Goal: Task Accomplishment & Management: Use online tool/utility

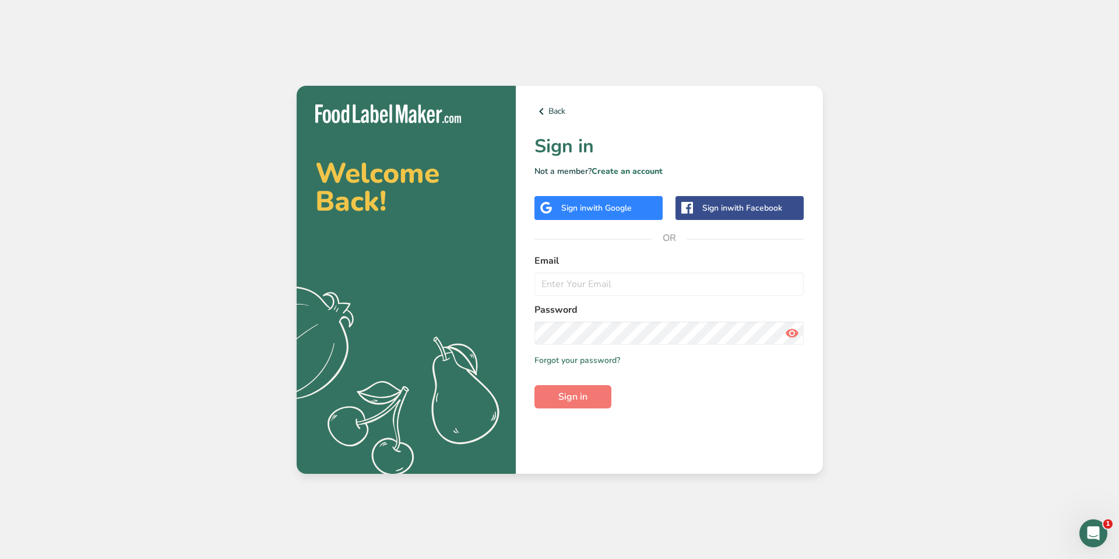
click at [593, 201] on div "Sign in with Google" at bounding box center [599, 208] width 128 height 24
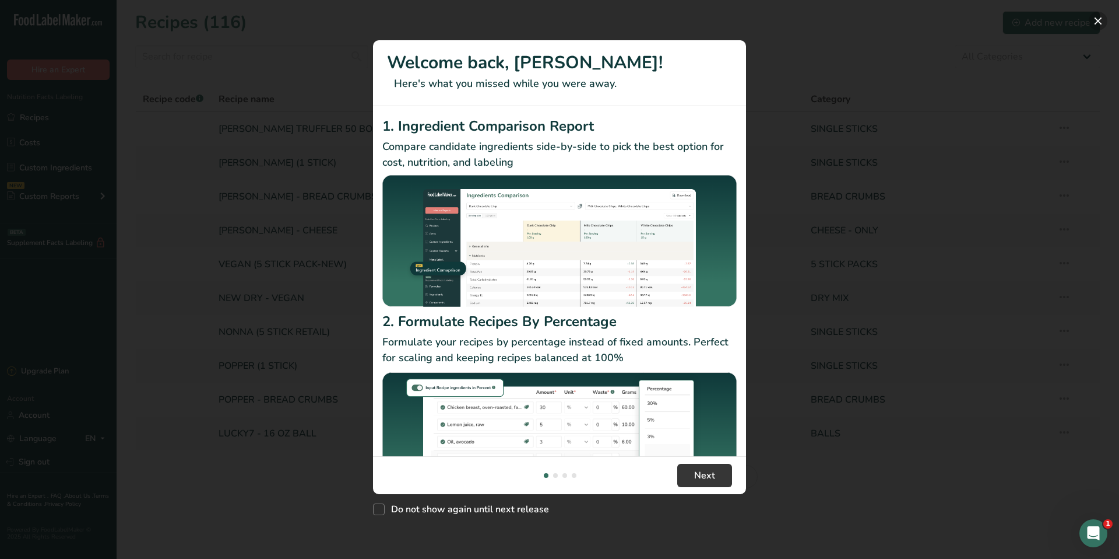
click at [1096, 24] on button "New Features" at bounding box center [1098, 21] width 19 height 19
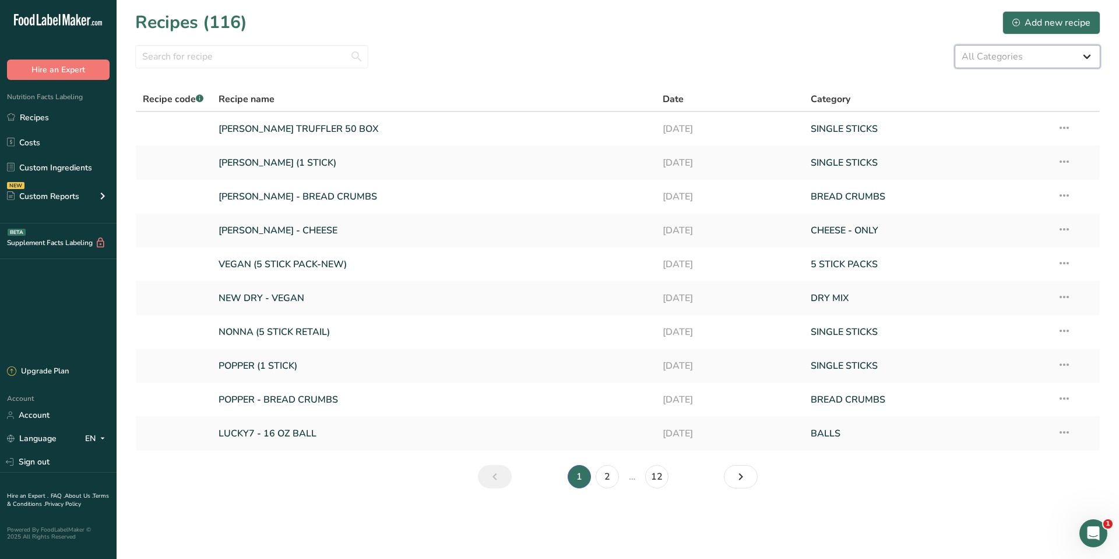
click at [994, 58] on select "All Categories 5 STICK PACKS 50 STICK PACKS Baked Goods BALLS [GEOGRAPHIC_DATA]…" at bounding box center [1028, 56] width 146 height 23
select select "1135"
click at [955, 45] on select "All Categories 5 STICK PACKS 50 STICK PACKS Baked Goods BALLS [GEOGRAPHIC_DATA]…" at bounding box center [1028, 56] width 146 height 23
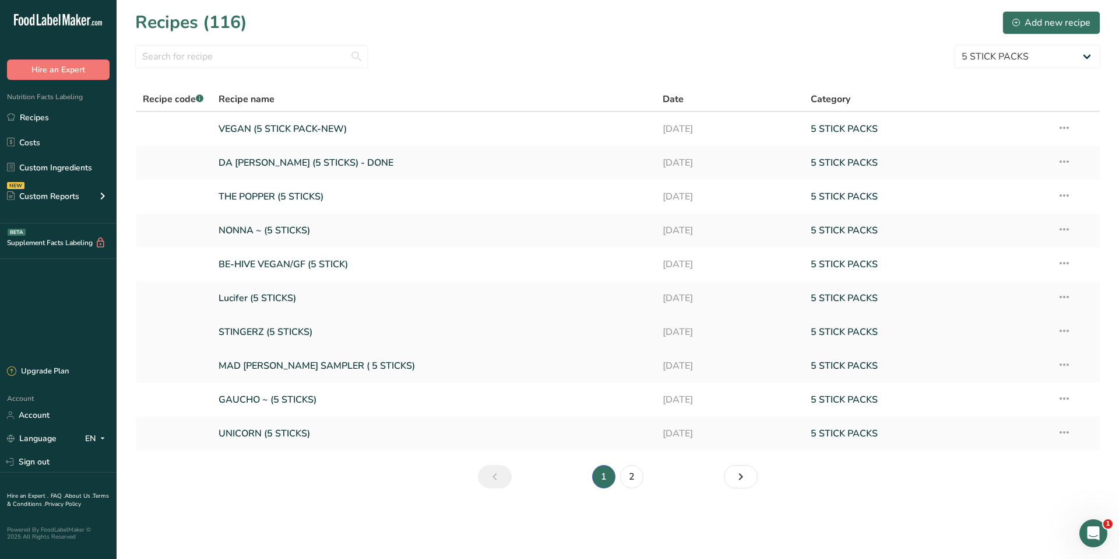
click at [256, 322] on link "STINGERZ (5 STICKS)" at bounding box center [434, 332] width 430 height 24
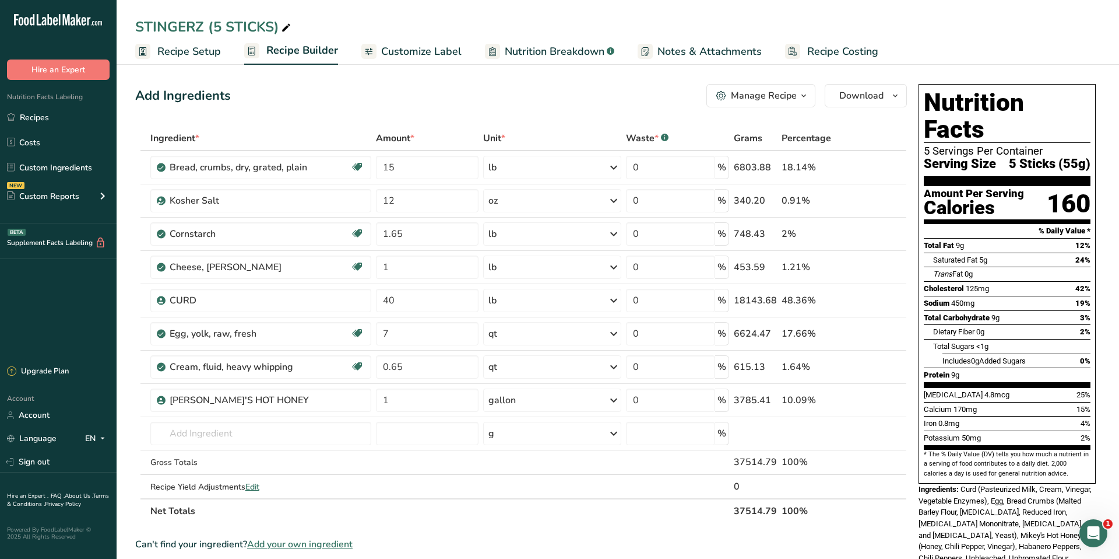
click at [417, 51] on span "Customize Label" at bounding box center [421, 52] width 80 height 16
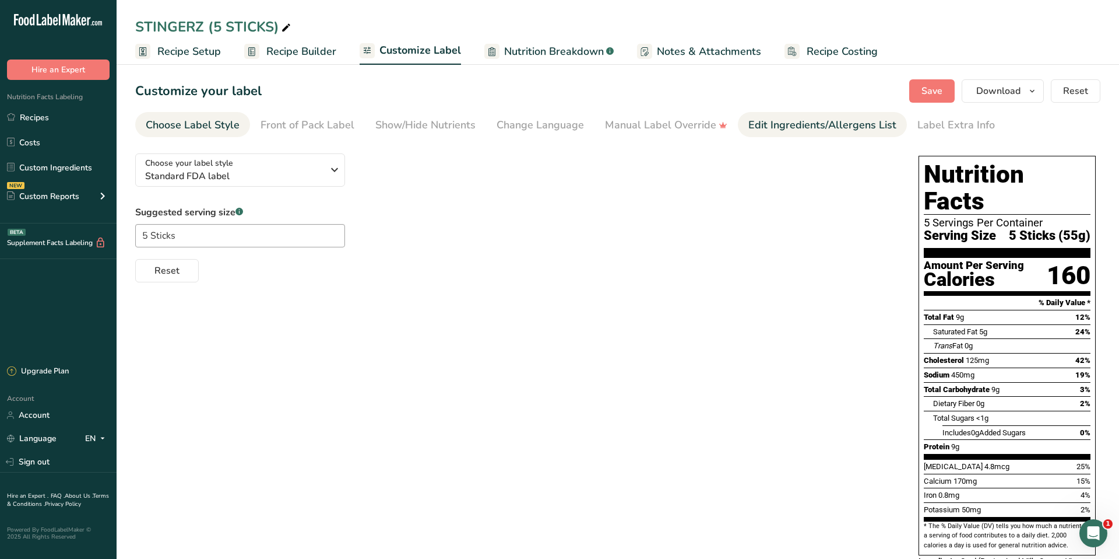
click at [785, 125] on div "Edit Ingredients/Allergens List" at bounding box center [823, 125] width 148 height 16
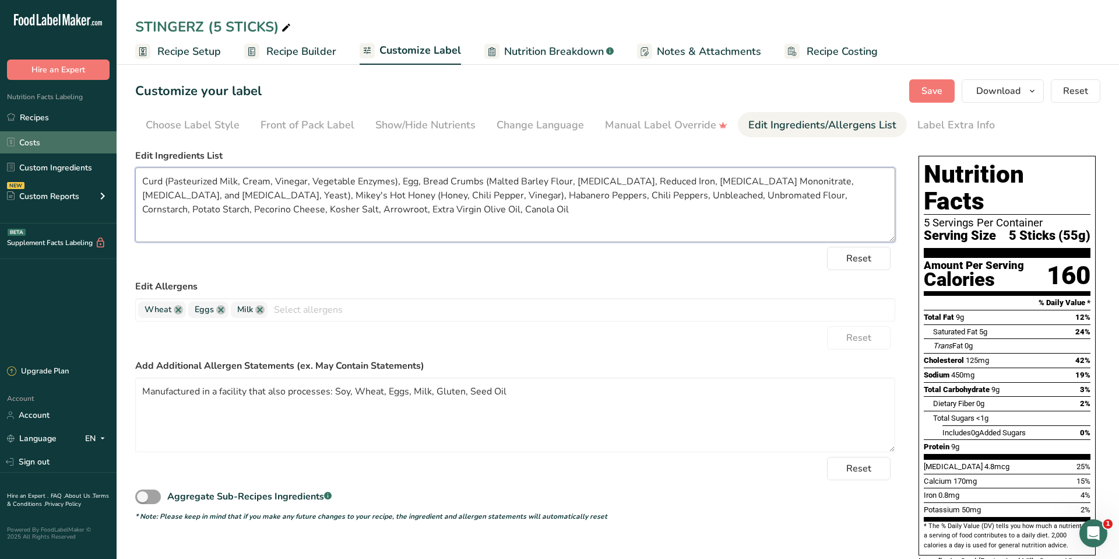
drag, startPoint x: 290, startPoint y: 185, endPoint x: 104, endPoint y: 149, distance: 189.4
click at [104, 149] on div ".a-20{fill:#fff;} Hire an Expert Nutrition Facts Labeling Recipes Costs Custom …" at bounding box center [559, 393] width 1119 height 786
click at [1033, 90] on icon "button" at bounding box center [1032, 91] width 9 height 15
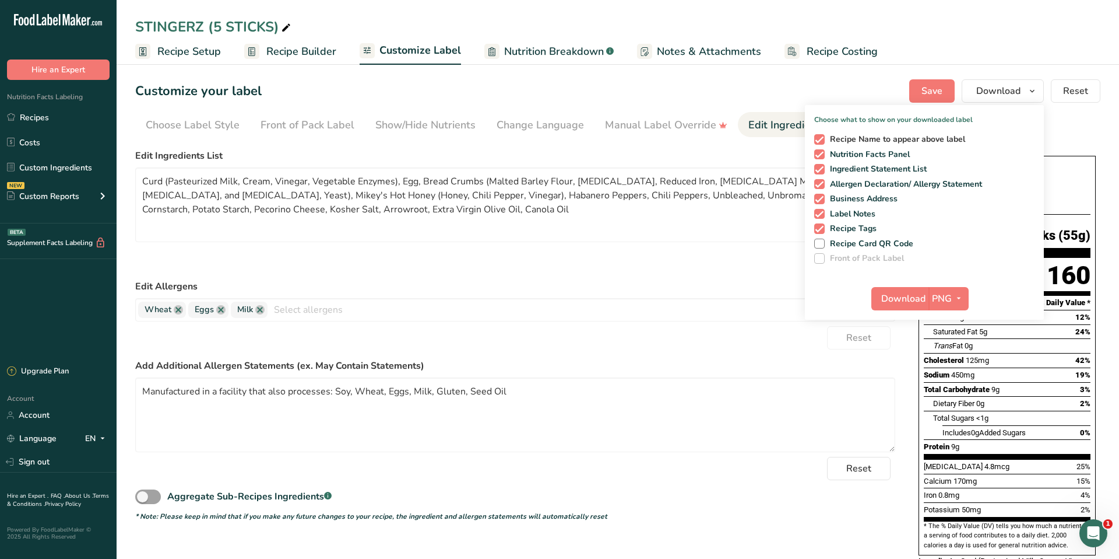
click at [823, 142] on span at bounding box center [820, 139] width 10 height 10
click at [822, 142] on input "Recipe Name to appear above label" at bounding box center [819, 139] width 8 height 8
checkbox input "false"
click at [822, 167] on span at bounding box center [820, 169] width 10 height 10
click at [822, 167] on input "Ingredient Statement List" at bounding box center [819, 169] width 8 height 8
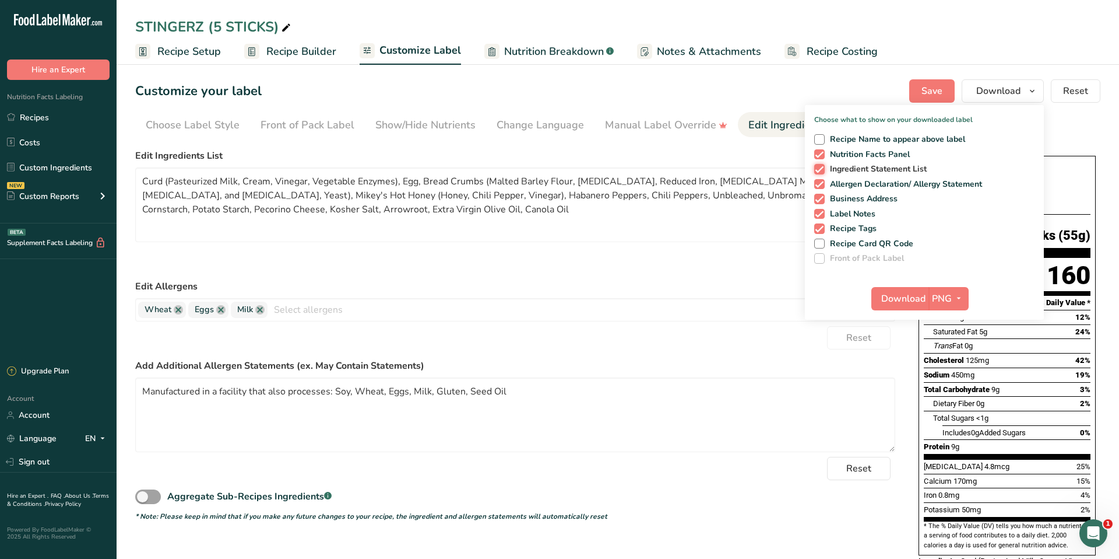
checkbox input "false"
drag, startPoint x: 822, startPoint y: 181, endPoint x: 822, endPoint y: 191, distance: 9.9
click at [822, 181] on span at bounding box center [820, 184] width 10 height 10
click at [822, 181] on input "Allergen Declaration/ Allergy Statement" at bounding box center [819, 184] width 8 height 8
checkbox input "false"
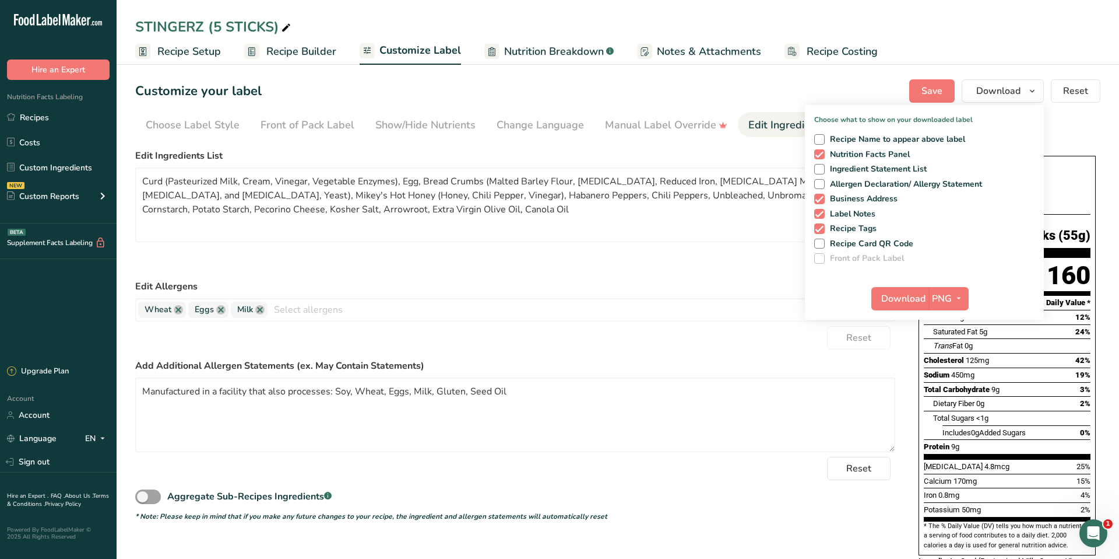
drag, startPoint x: 822, startPoint y: 196, endPoint x: 823, endPoint y: 206, distance: 9.5
click at [822, 196] on span at bounding box center [820, 199] width 10 height 10
click at [822, 196] on input "Business Address" at bounding box center [819, 199] width 8 height 8
checkbox input "false"
drag, startPoint x: 820, startPoint y: 213, endPoint x: 824, endPoint y: 231, distance: 17.8
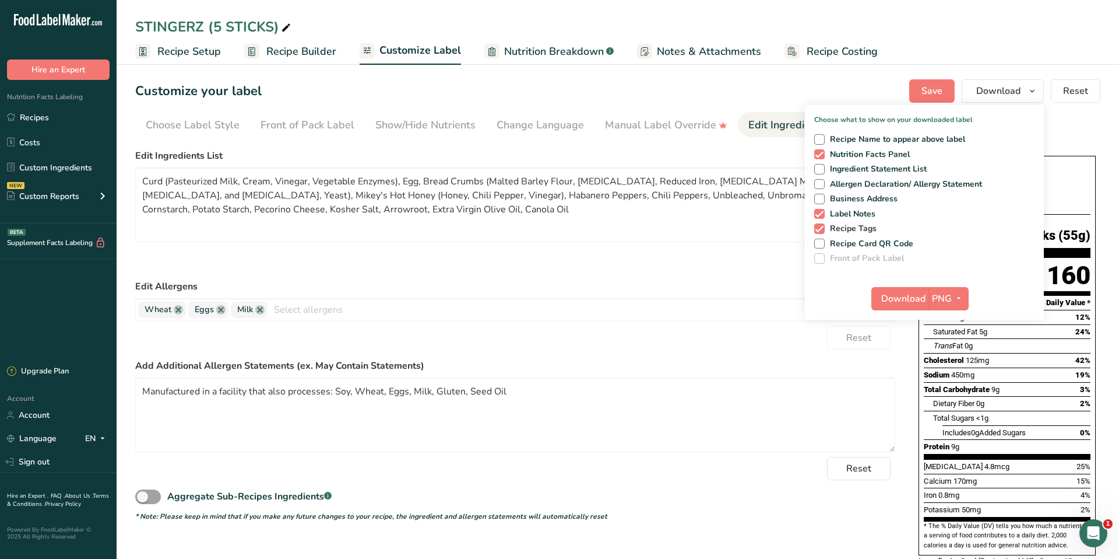
click at [821, 214] on span at bounding box center [820, 214] width 10 height 10
click at [821, 214] on input "Label Notes" at bounding box center [819, 214] width 8 height 8
checkbox input "false"
click at [824, 231] on span at bounding box center [820, 228] width 10 height 10
click at [822, 231] on input "Recipe Tags" at bounding box center [819, 228] width 8 height 8
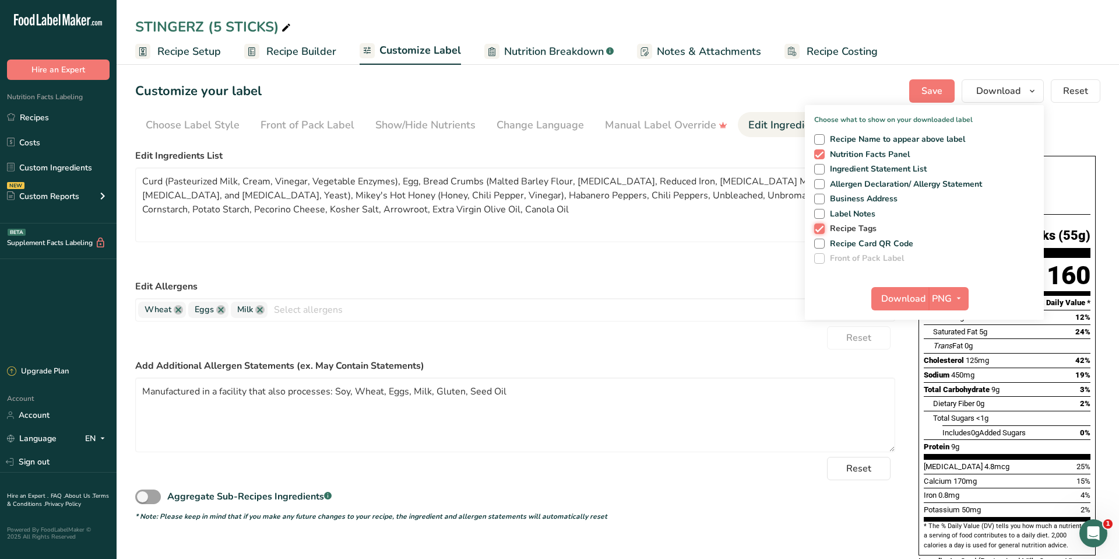
checkbox input "false"
click at [822, 241] on span at bounding box center [820, 243] width 10 height 10
click at [822, 241] on input "Recipe Card QR Code" at bounding box center [819, 244] width 8 height 8
drag, startPoint x: 822, startPoint y: 243, endPoint x: 836, endPoint y: 248, distance: 15.2
click at [822, 243] on span at bounding box center [820, 243] width 10 height 10
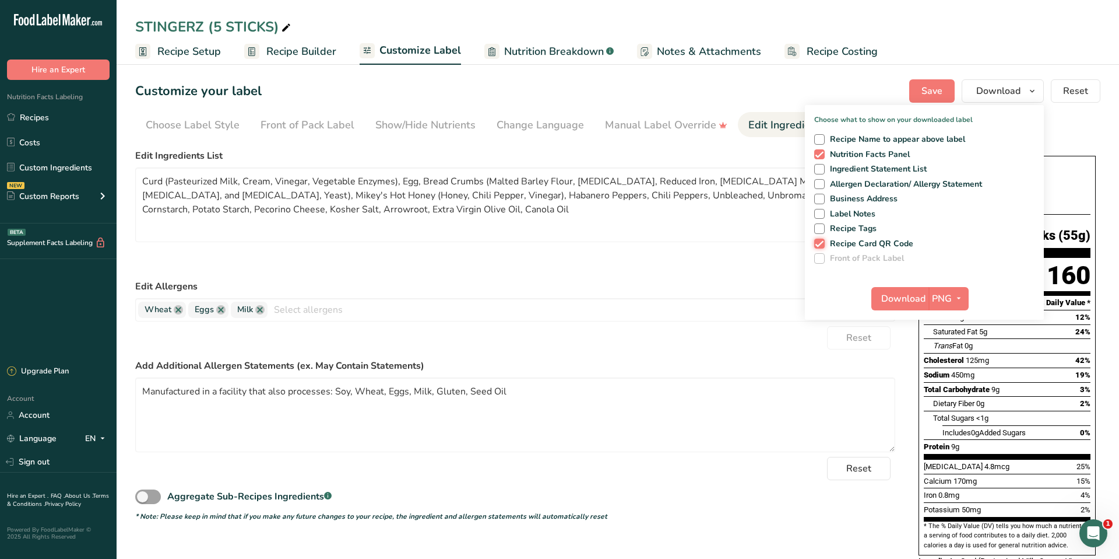
click at [822, 243] on input "Recipe Card QR Code" at bounding box center [819, 244] width 8 height 8
checkbox input "false"
click at [907, 301] on span "Download" at bounding box center [904, 299] width 44 height 14
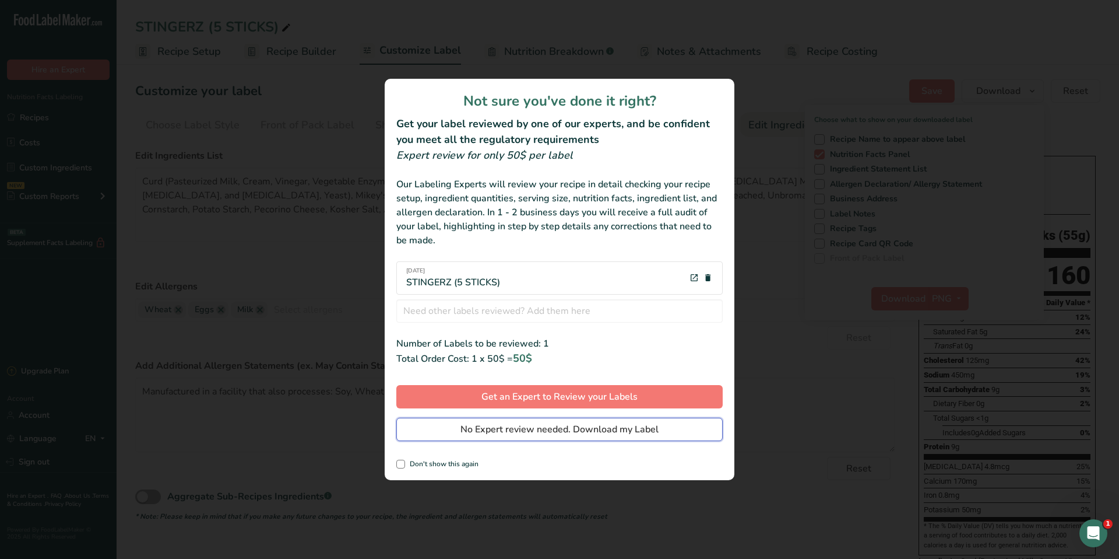
click at [577, 436] on span "No Expert review needed. Download my Label" at bounding box center [560, 429] width 198 height 14
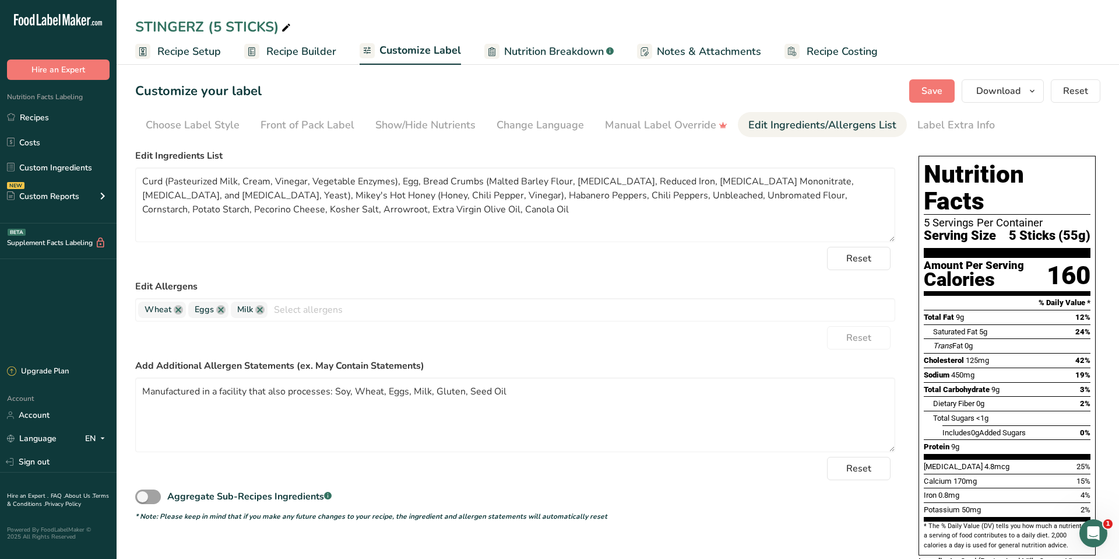
click at [200, 48] on span "Recipe Setup" at bounding box center [189, 52] width 64 height 16
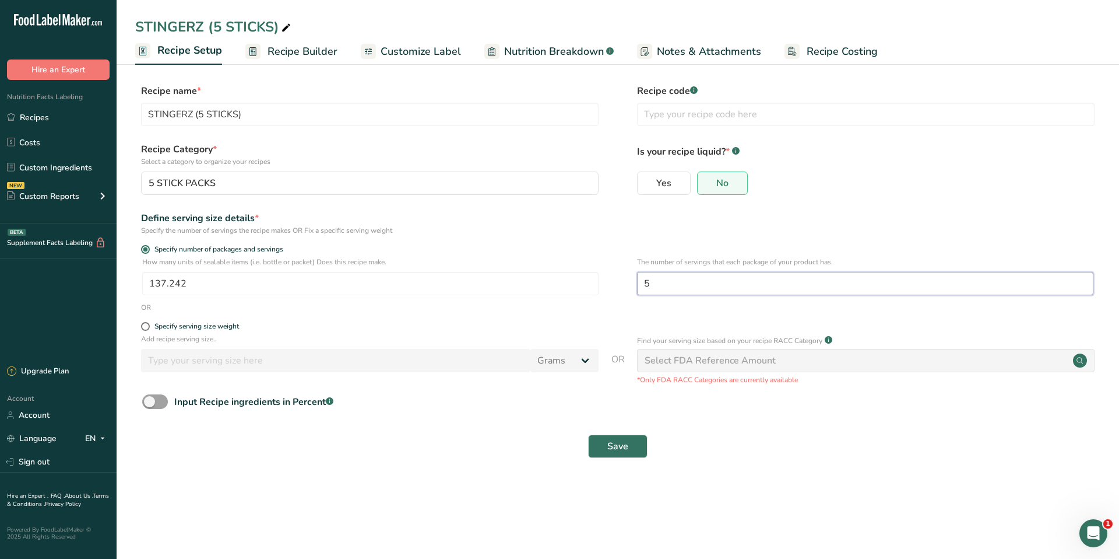
drag, startPoint x: 657, startPoint y: 279, endPoint x: 629, endPoint y: 280, distance: 28.0
click at [629, 280] on div "How many units of sealable items (i.e. bottle or packet) Does this recipe make.…" at bounding box center [618, 279] width 966 height 45
type input "1"
click at [632, 443] on button "Save" at bounding box center [617, 445] width 59 height 23
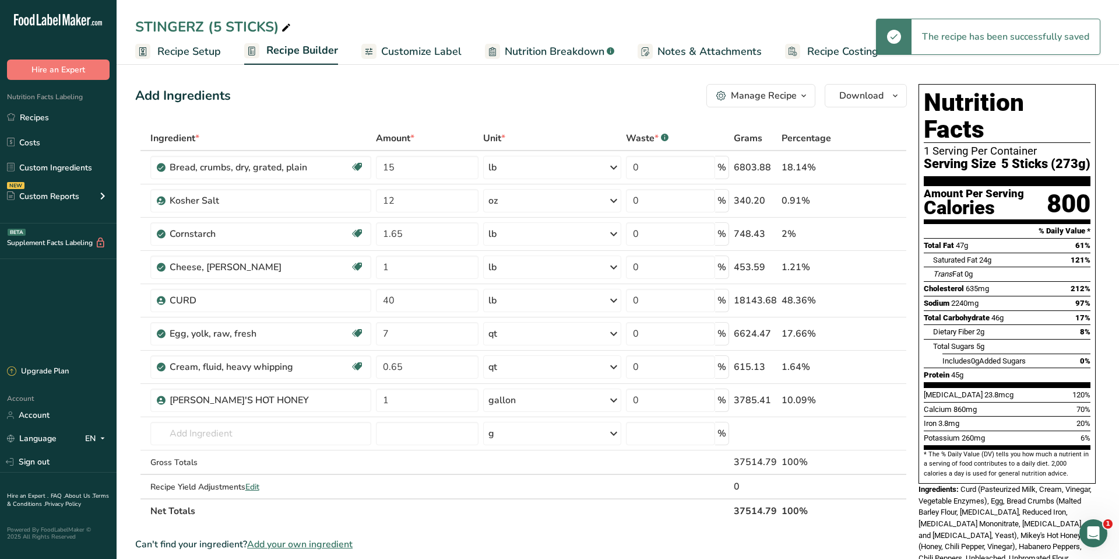
click at [512, 57] on span "Nutrition Breakdown" at bounding box center [555, 52] width 100 height 16
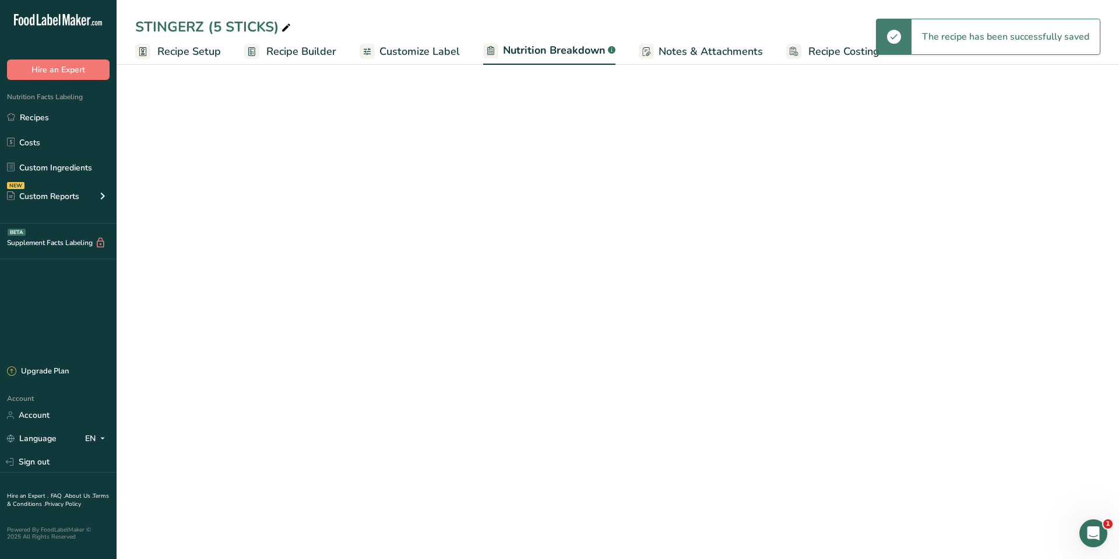
select select "Calories"
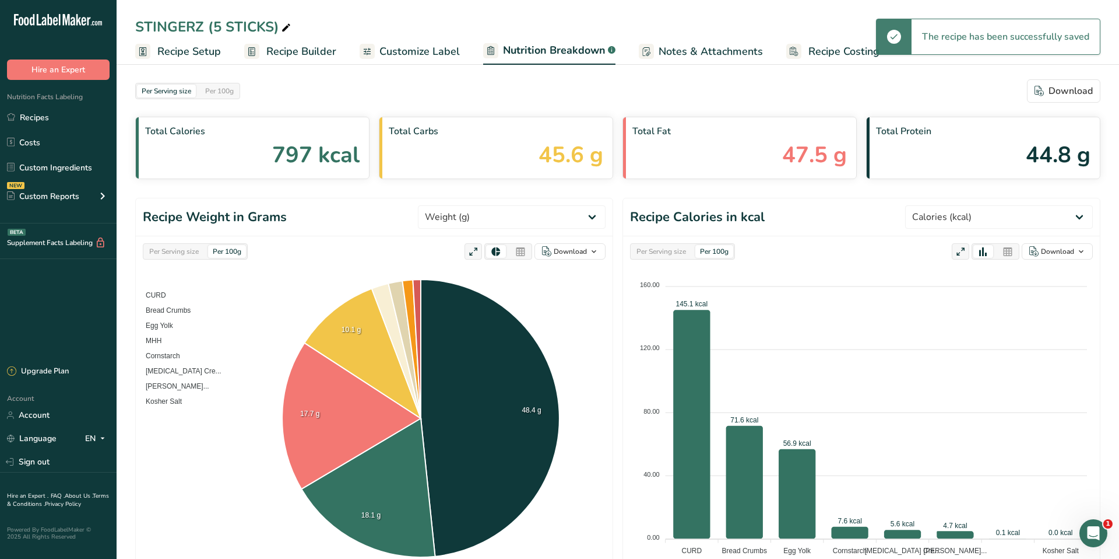
click at [440, 51] on span "Customize Label" at bounding box center [420, 52] width 80 height 16
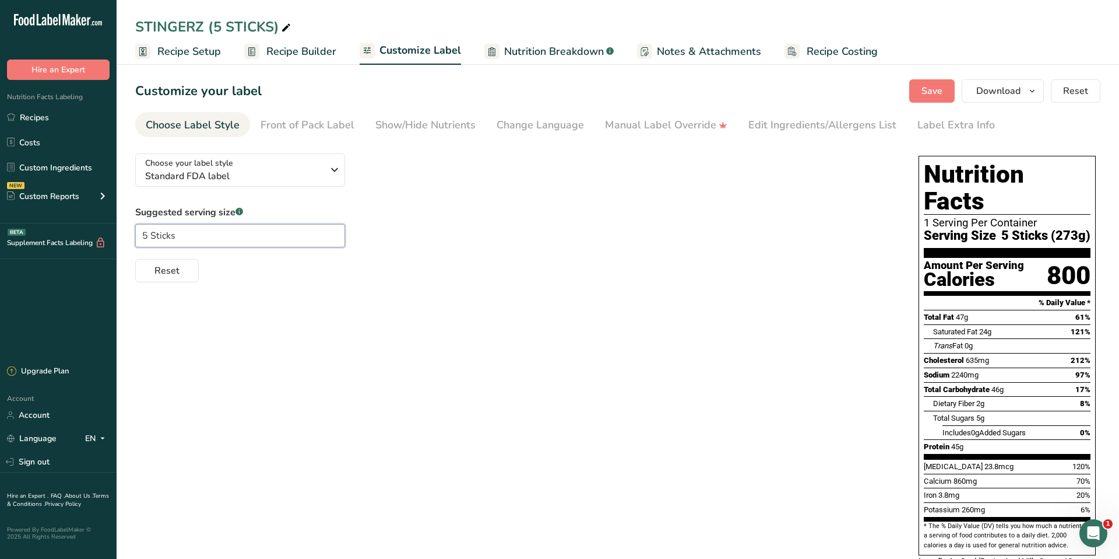
drag, startPoint x: 181, startPoint y: 237, endPoint x: 127, endPoint y: 236, distance: 54.2
click at [127, 236] on section "Customize your label Save Download Choose what to show on your downloaded label…" at bounding box center [618, 423] width 1003 height 725
click at [184, 47] on span "Recipe Setup" at bounding box center [189, 52] width 64 height 16
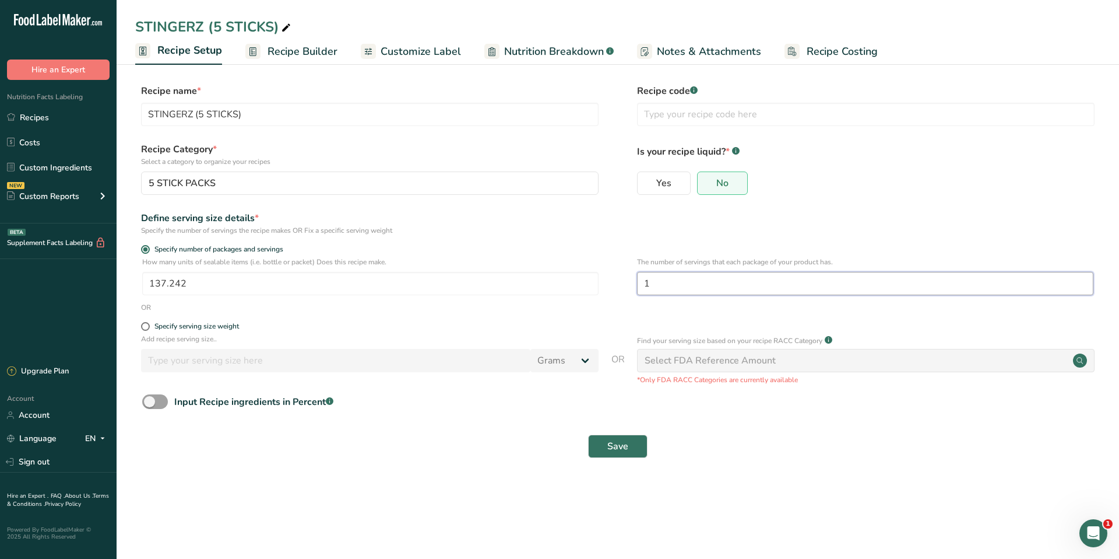
drag, startPoint x: 632, startPoint y: 282, endPoint x: 623, endPoint y: 282, distance: 9.3
click at [623, 282] on div "How many units of sealable items (i.e. bottle or packet) Does this recipe make.…" at bounding box center [618, 279] width 966 height 45
type input "5"
click at [616, 454] on button "Save" at bounding box center [617, 445] width 59 height 23
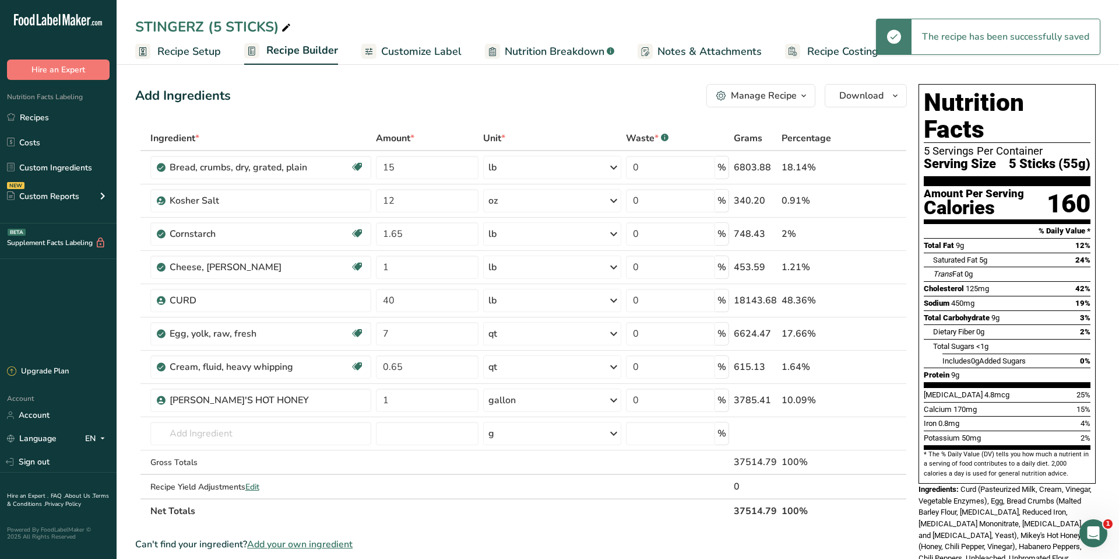
drag, startPoint x: 202, startPoint y: 55, endPoint x: 206, endPoint y: 72, distance: 16.8
click at [201, 55] on span "Recipe Setup" at bounding box center [189, 52] width 64 height 16
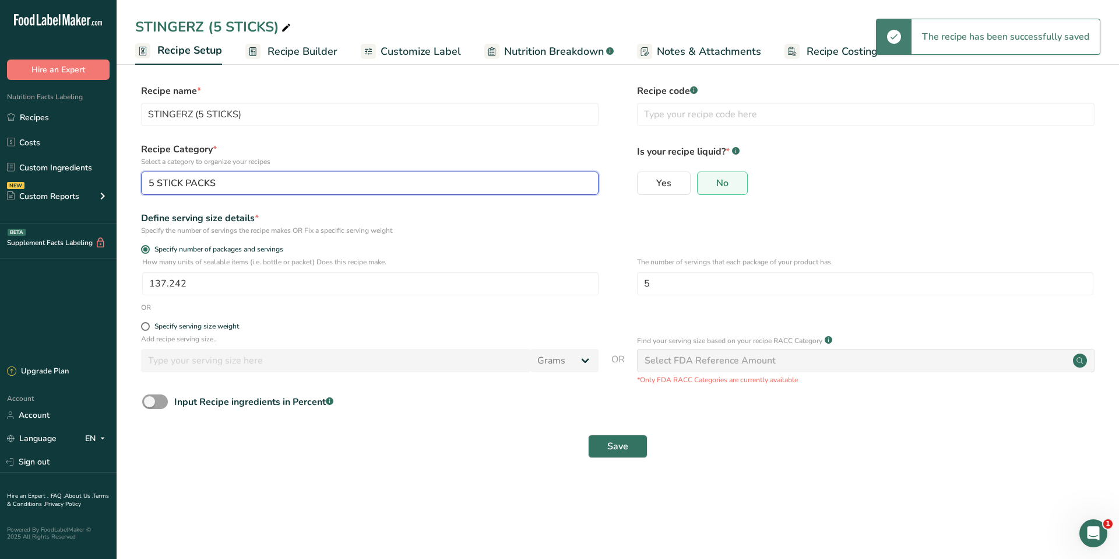
drag, startPoint x: 229, startPoint y: 184, endPoint x: 153, endPoint y: 180, distance: 75.9
click at [153, 180] on div "5 STICK PACKS" at bounding box center [367, 183] width 436 height 14
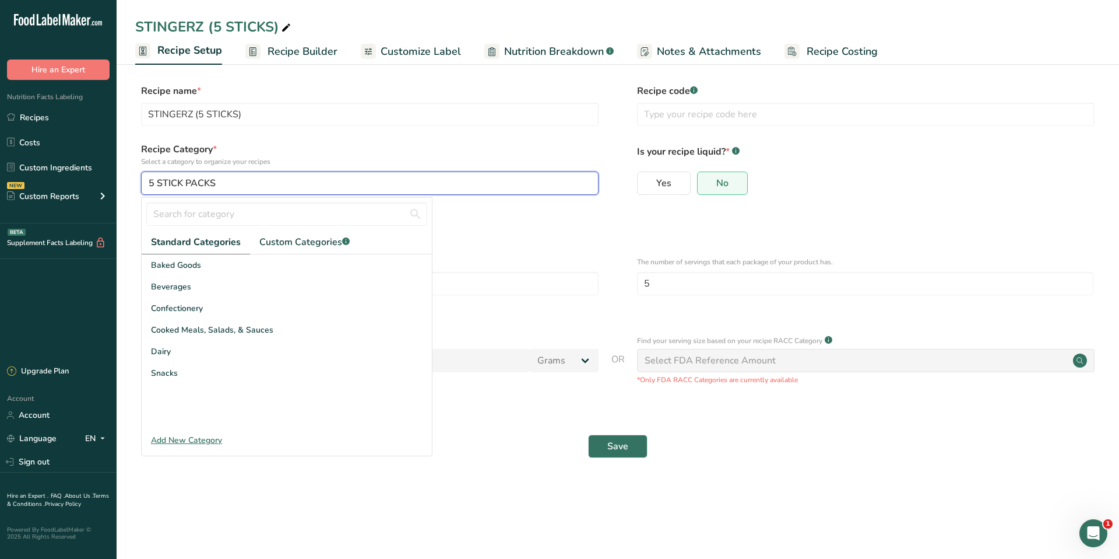
click at [246, 179] on div "5 STICK PACKS" at bounding box center [367, 183] width 436 height 14
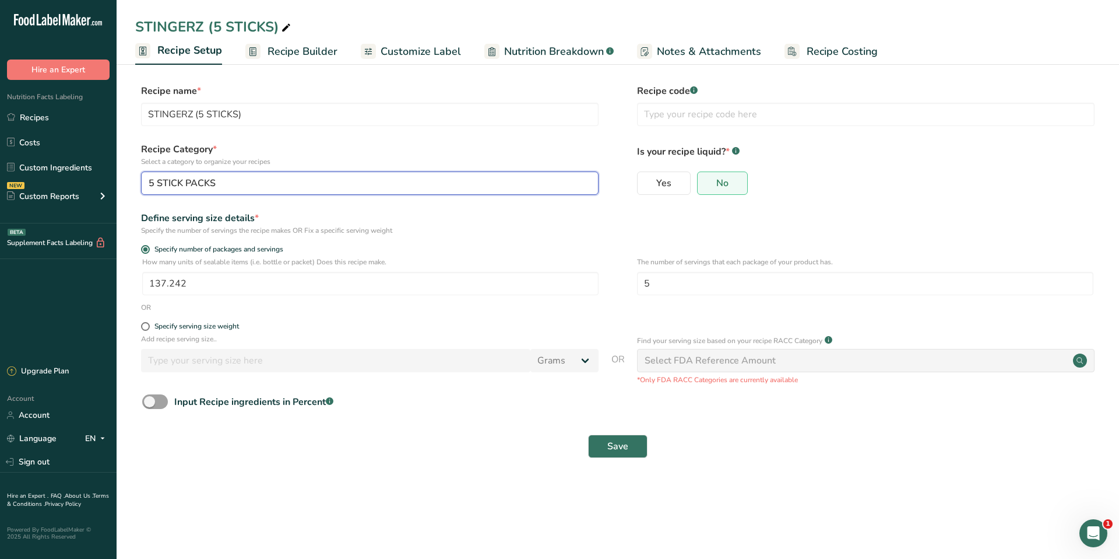
click at [246, 179] on div "5 STICK PACKS" at bounding box center [367, 183] width 436 height 14
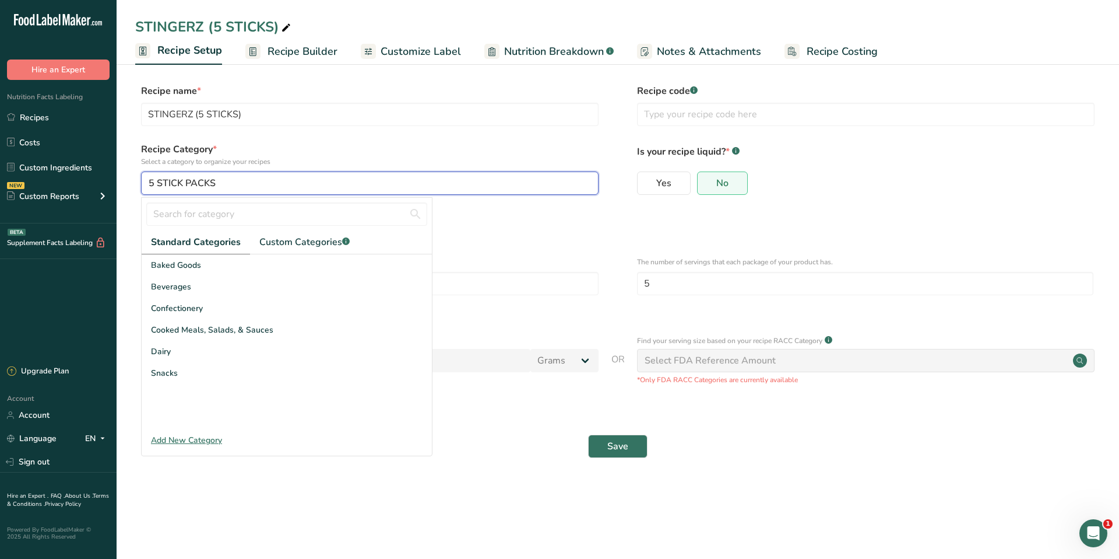
click at [246, 179] on div "5 STICK PACKS" at bounding box center [367, 183] width 436 height 14
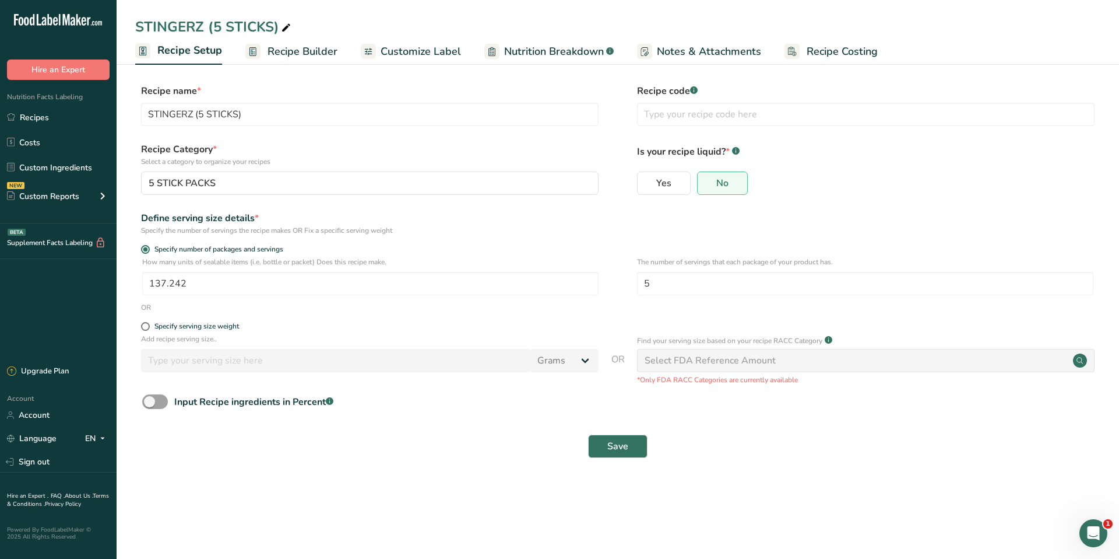
click at [388, 47] on span "Customize Label" at bounding box center [421, 52] width 80 height 16
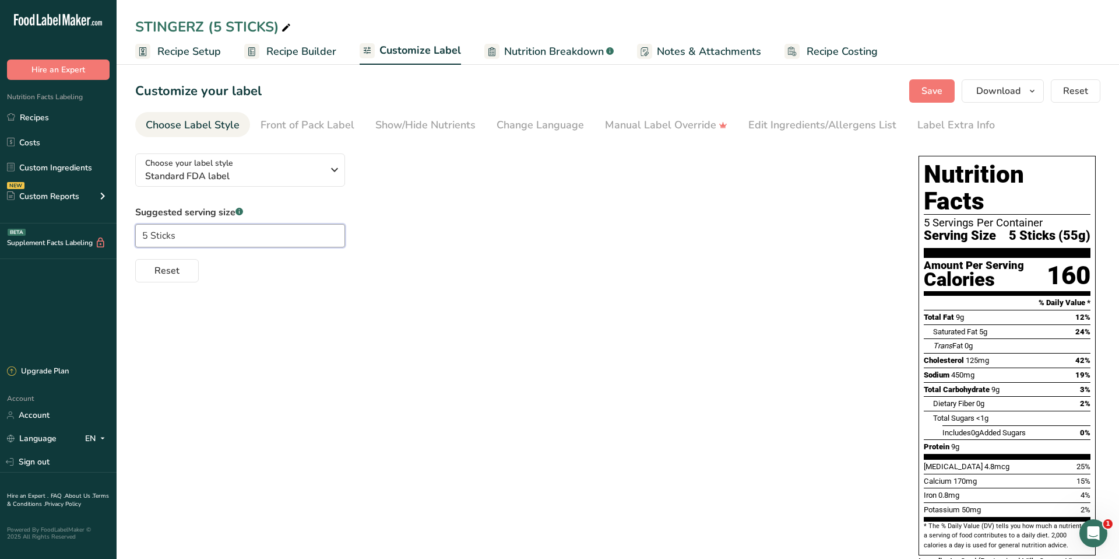
drag, startPoint x: 146, startPoint y: 236, endPoint x: 104, endPoint y: 237, distance: 42.0
click at [104, 237] on div ".a-20{fill:#fff;} Hire an Expert Nutrition Facts Labeling Recipes Costs Custom …" at bounding box center [559, 393] width 1119 height 786
type input "1 Stick"
click at [808, 228] on div "Suggested serving size .a-a{fill:#347362;}.b-a{fill:#fff;} 1 Stick Reset" at bounding box center [515, 243] width 760 height 77
click at [1031, 90] on icon "button" at bounding box center [1032, 91] width 9 height 15
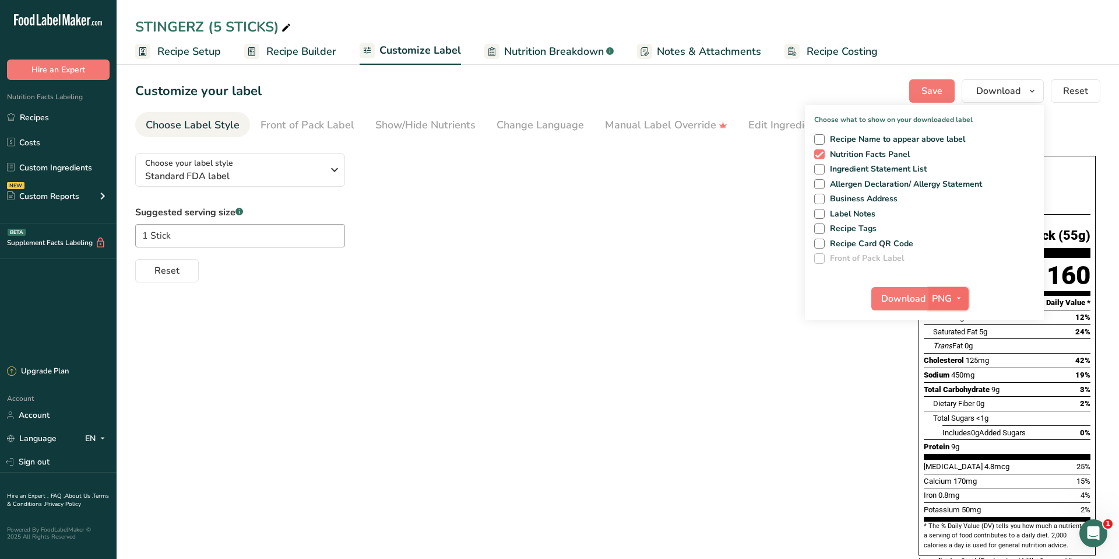
click at [951, 296] on span "PNG" at bounding box center [942, 299] width 20 height 14
click at [910, 297] on span "Download" at bounding box center [904, 299] width 44 height 14
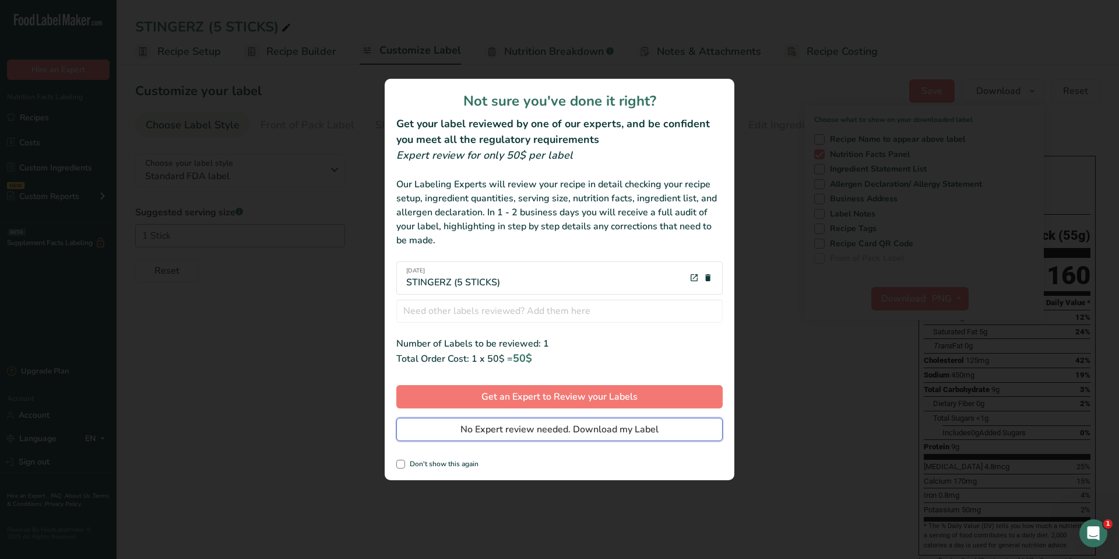
click at [535, 431] on span "No Expert review needed. Download my Label" at bounding box center [560, 429] width 198 height 14
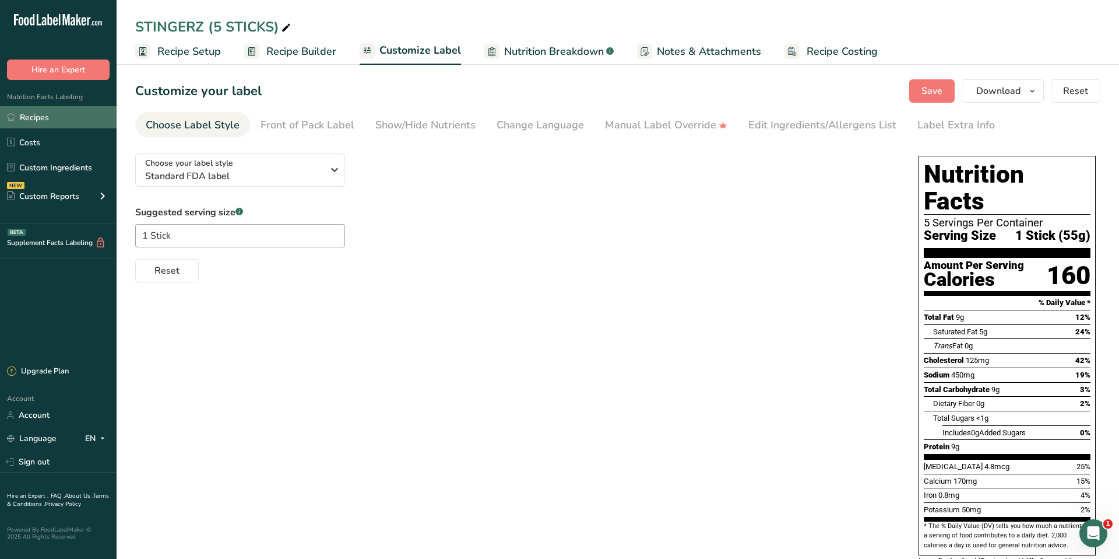
click at [36, 111] on link "Recipes" at bounding box center [58, 117] width 117 height 22
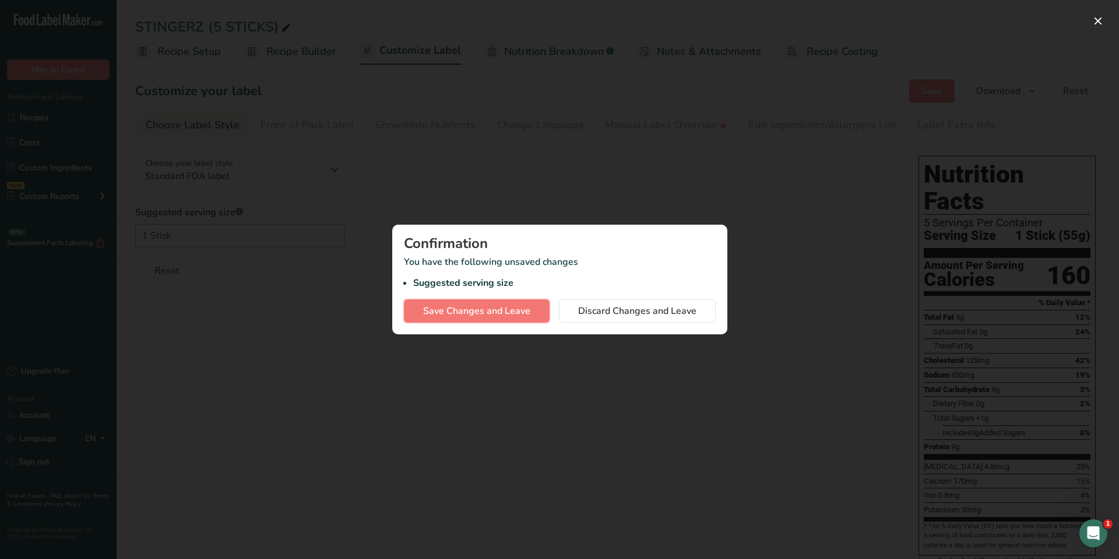
drag, startPoint x: 506, startPoint y: 313, endPoint x: 553, endPoint y: 307, distance: 47.7
click at [507, 313] on span "Save Changes and Leave" at bounding box center [476, 311] width 107 height 14
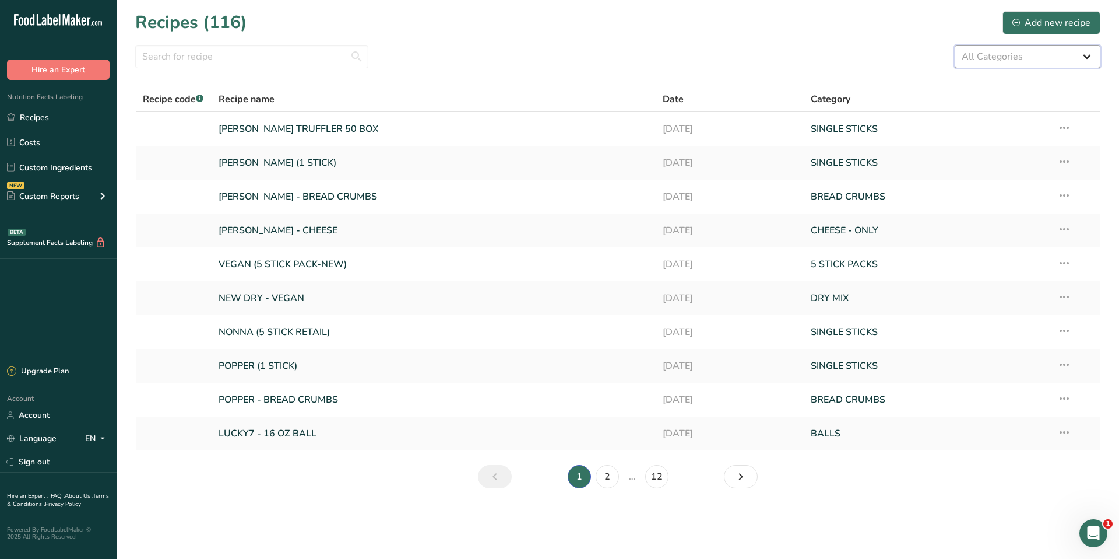
click at [1009, 46] on select "All Categories 5 STICK PACKS 50 STICK PACKS Baked Goods BALLS [GEOGRAPHIC_DATA]…" at bounding box center [1028, 56] width 146 height 23
select select "1135"
click at [955, 45] on select "All Categories 5 STICK PACKS 50 STICK PACKS Baked Goods BALLS [GEOGRAPHIC_DATA]…" at bounding box center [1028, 56] width 146 height 23
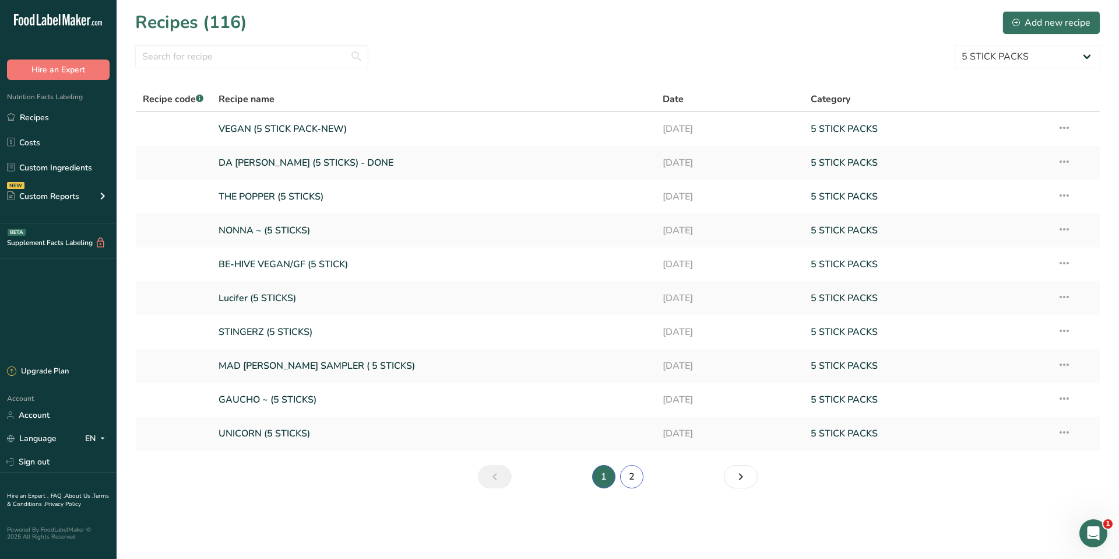
click at [636, 476] on link "2" at bounding box center [631, 476] width 23 height 23
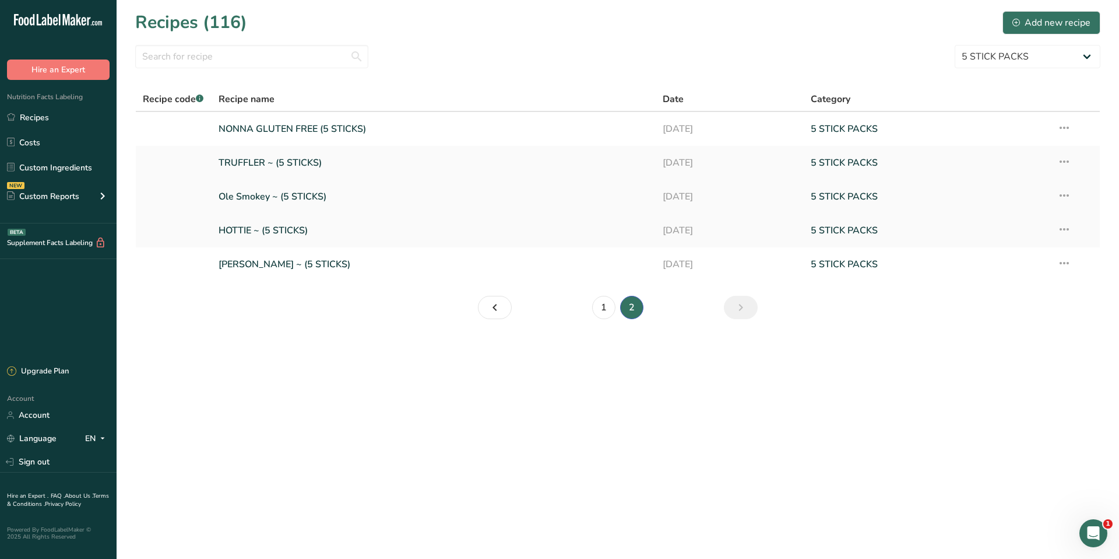
click at [304, 192] on link "Ole Smokey ~ (5 STICKS)" at bounding box center [434, 196] width 430 height 24
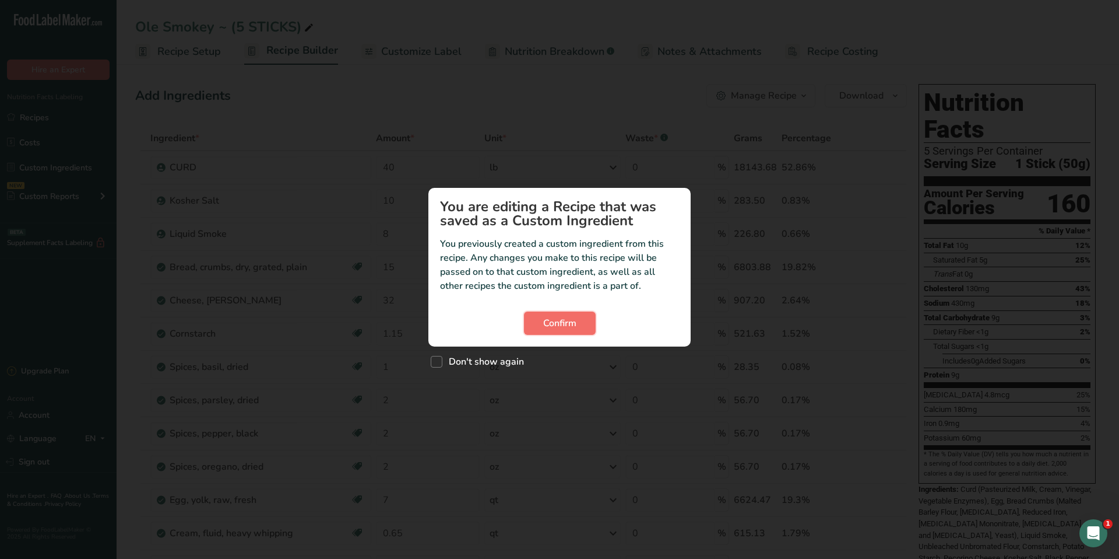
click at [573, 328] on span "Confirm" at bounding box center [559, 323] width 33 height 14
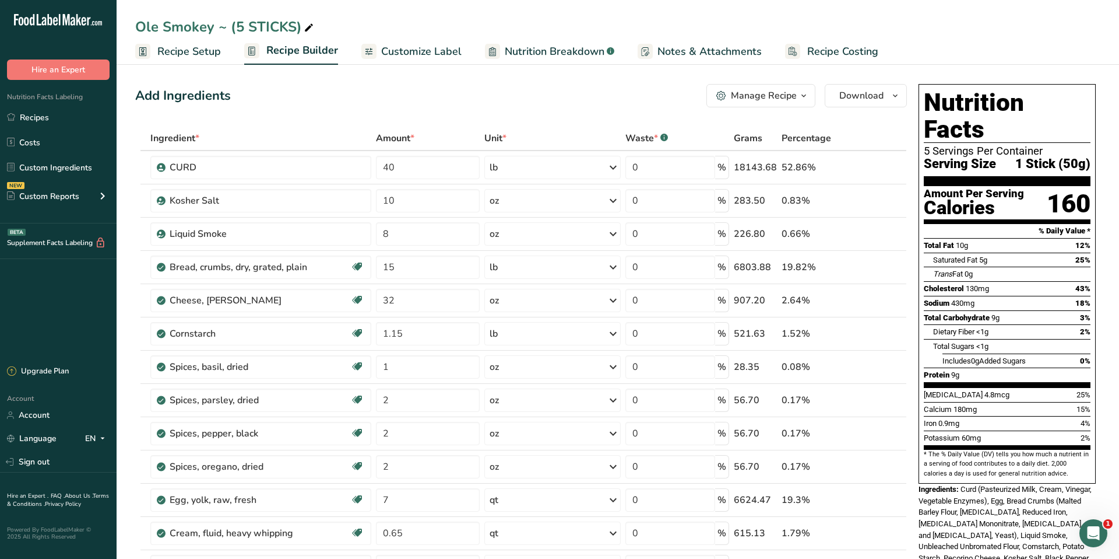
click at [445, 44] on span "Customize Label" at bounding box center [421, 52] width 80 height 16
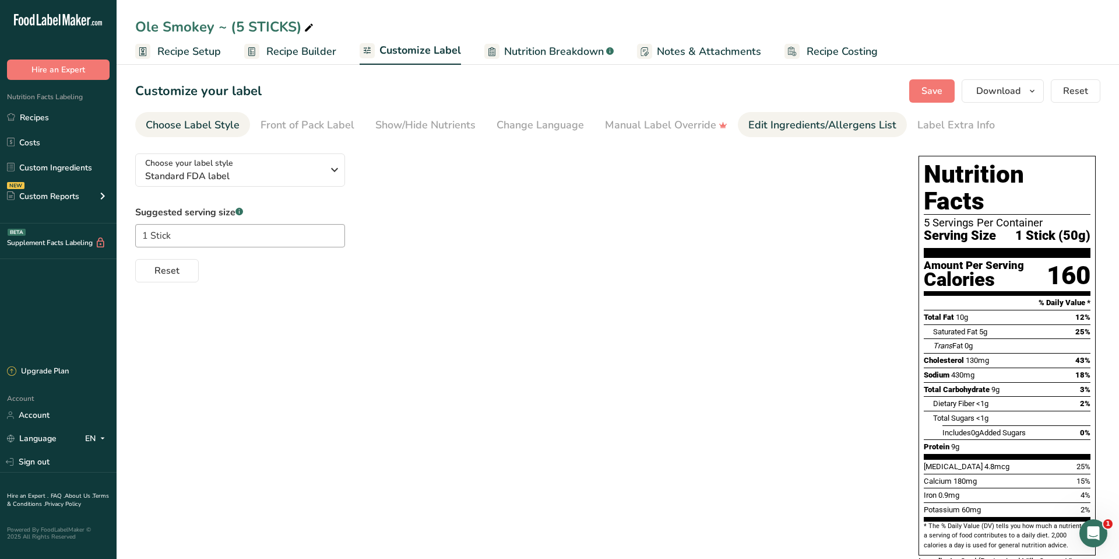
click at [768, 124] on div "Edit Ingredients/Allergens List" at bounding box center [823, 125] width 148 height 16
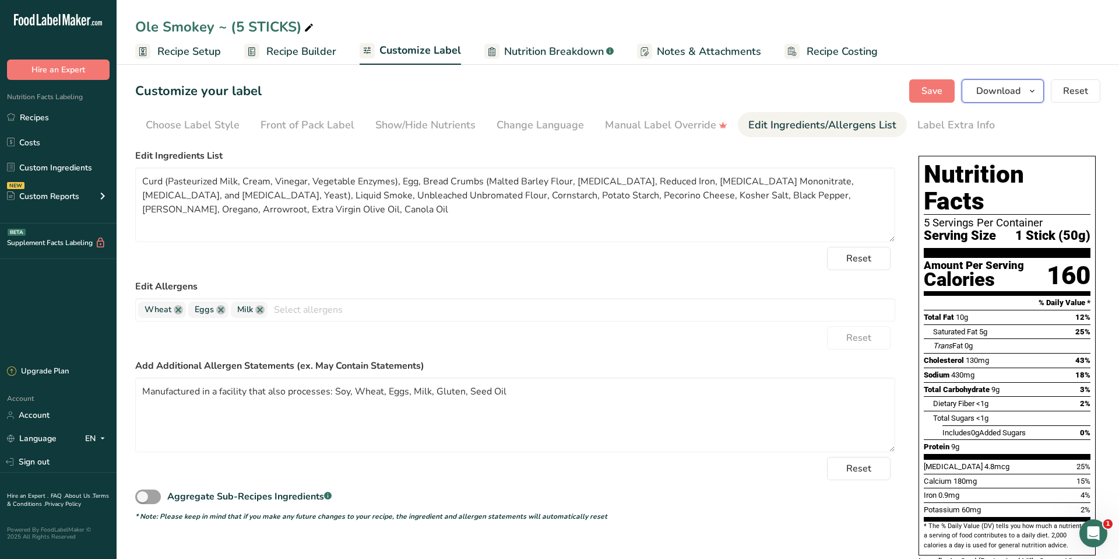
click at [1040, 94] on span "button" at bounding box center [1033, 91] width 14 height 14
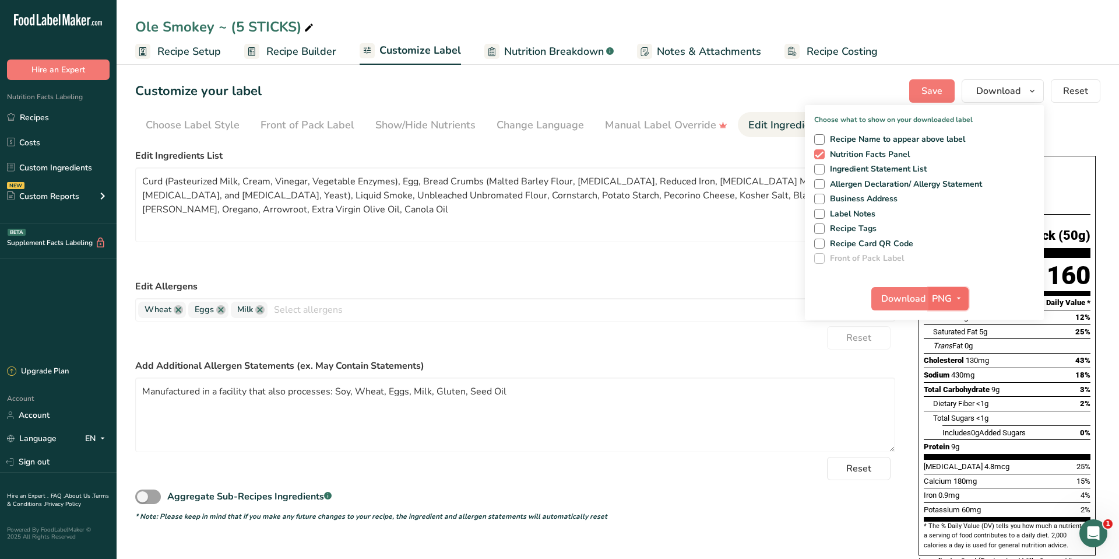
click at [954, 298] on span "button" at bounding box center [959, 299] width 14 height 14
click at [903, 297] on span "Download" at bounding box center [904, 299] width 44 height 14
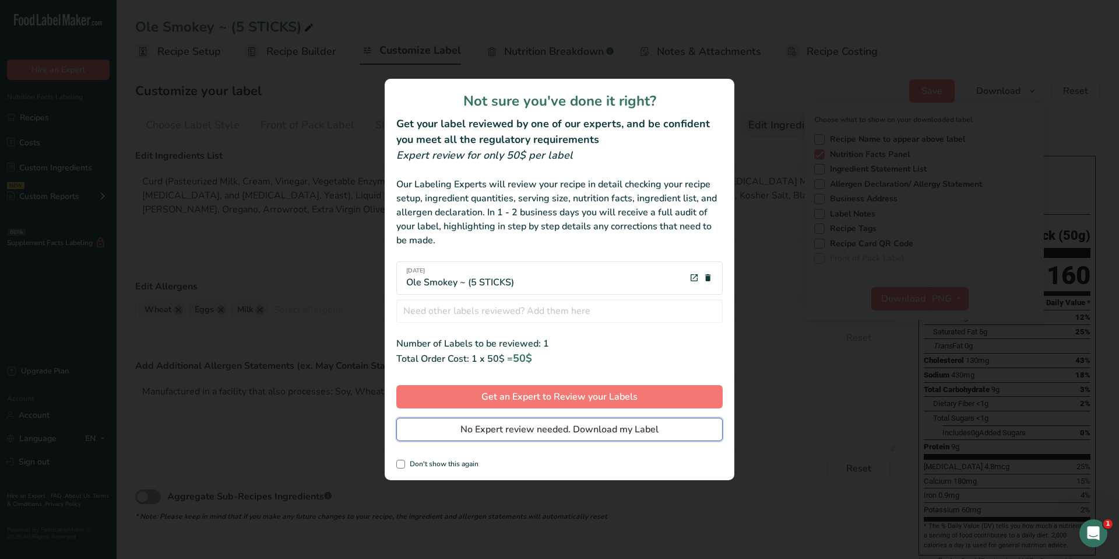
click at [620, 431] on span "No Expert review needed. Download my Label" at bounding box center [560, 429] width 198 height 14
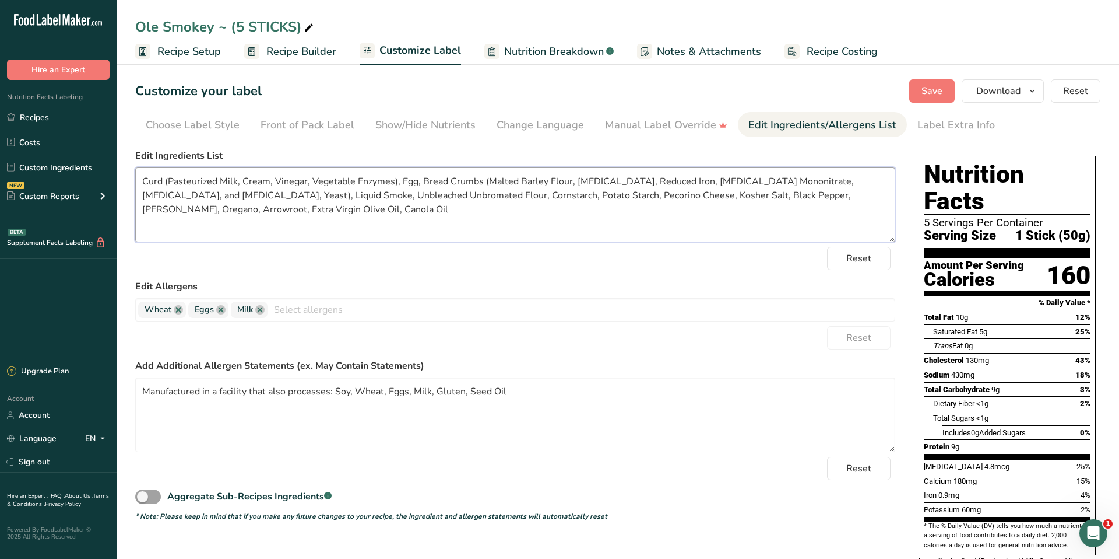
drag, startPoint x: 231, startPoint y: 212, endPoint x: 540, endPoint y: 189, distance: 310.5
click at [510, 189] on textarea "Curd (Pasteurized Milk, Cream, Vinegar, Vegetable Enzymes), Egg, Bread Crumbs (…" at bounding box center [515, 204] width 760 height 75
click at [543, 189] on textarea "Curd (Pasteurized Milk, Cream, Vinegar, Vegetable Enzymes), Egg, Bread Crumbs (…" at bounding box center [515, 204] width 760 height 75
drag, startPoint x: 222, startPoint y: 210, endPoint x: 174, endPoint y: 199, distance: 48.9
click at [174, 199] on textarea "Curd (Pasteurized Milk, Cream, Vinegar, Vegetable Enzymes), Egg, Bread Crumbs (…" at bounding box center [515, 204] width 760 height 75
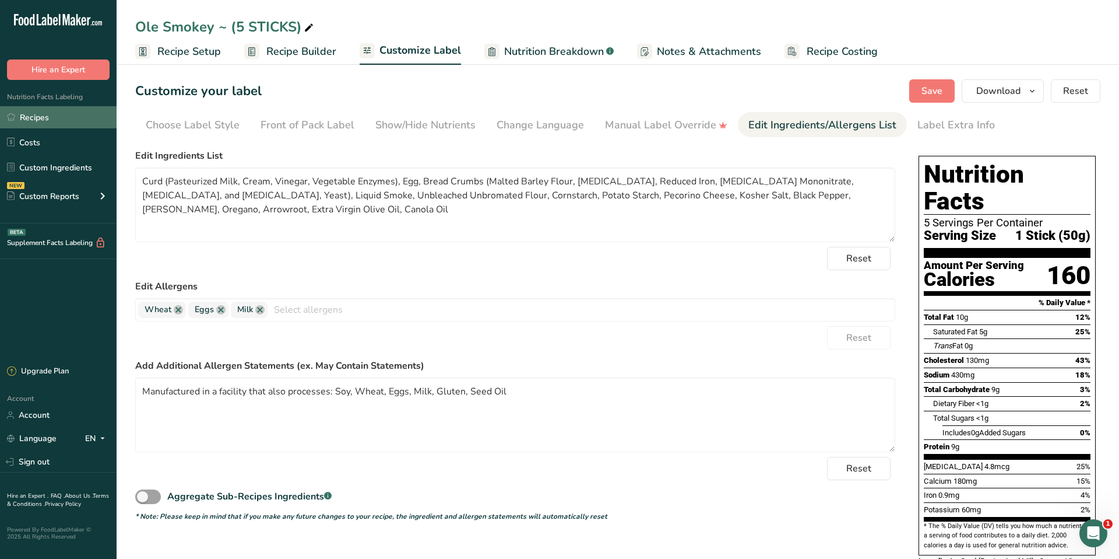
click at [48, 117] on link "Recipes" at bounding box center [58, 117] width 117 height 22
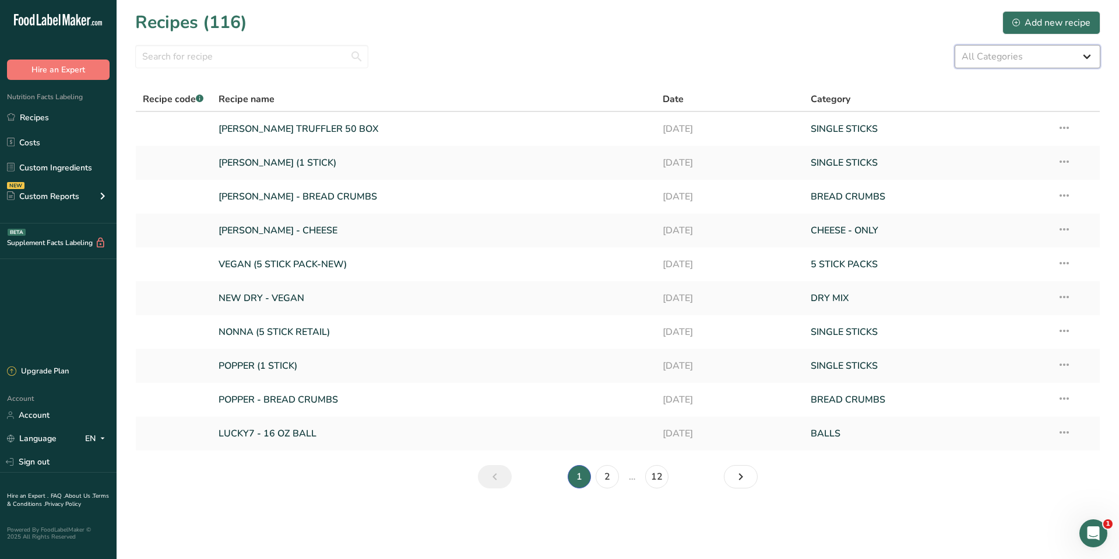
click at [1008, 62] on select "All Categories 5 STICK PACKS 50 STICK PACKS Baked Goods BALLS [GEOGRAPHIC_DATA]…" at bounding box center [1028, 56] width 146 height 23
select select "1135"
click at [955, 45] on select "All Categories 5 STICK PACKS 50 STICK PACKS Baked Goods BALLS [GEOGRAPHIC_DATA]…" at bounding box center [1028, 56] width 146 height 23
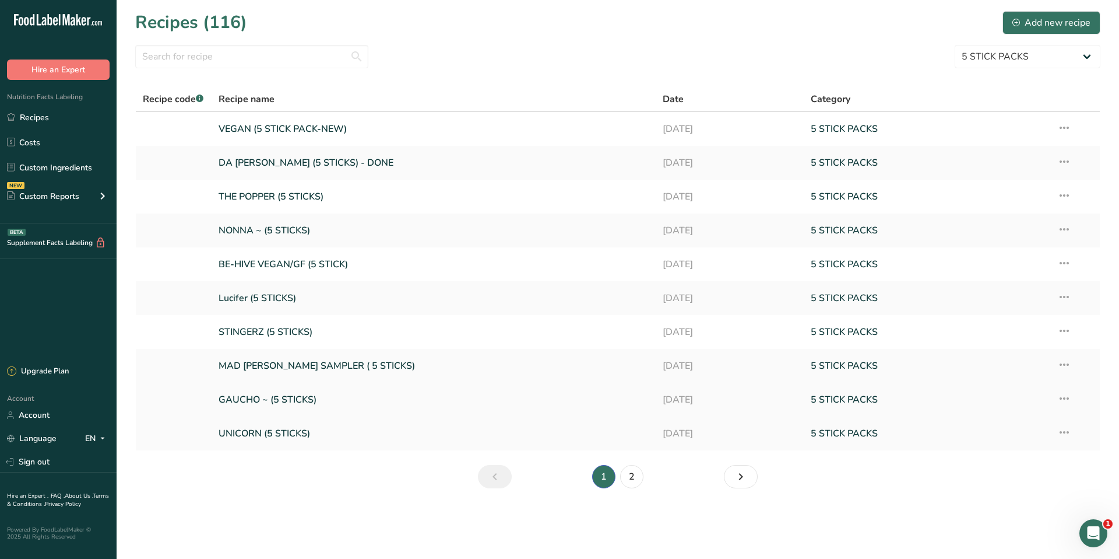
click at [282, 395] on link "GAUCHO ~ (5 STICKS)" at bounding box center [434, 399] width 430 height 24
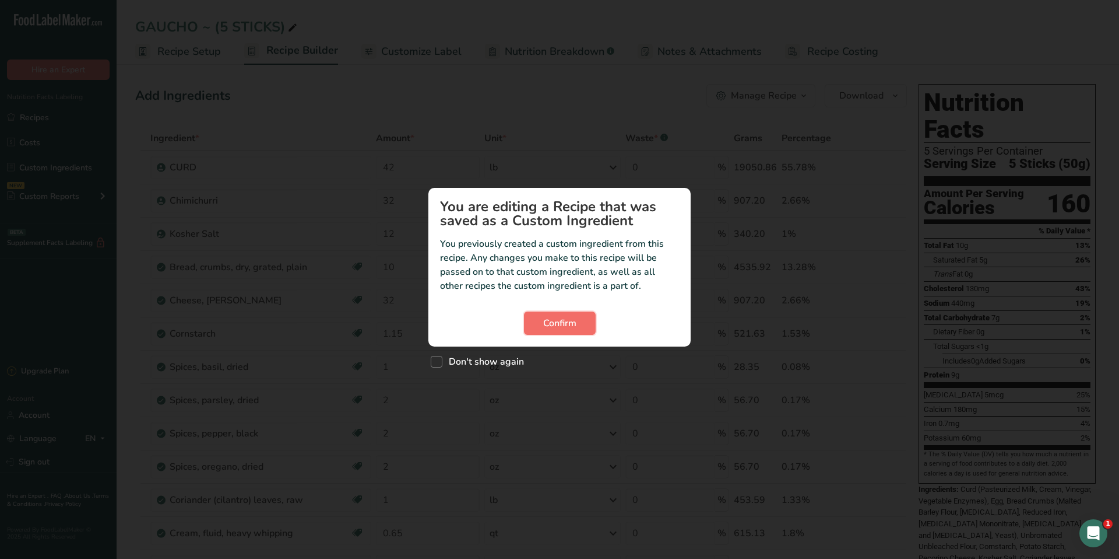
drag, startPoint x: 588, startPoint y: 324, endPoint x: 584, endPoint y: 317, distance: 7.9
click at [588, 324] on button "Confirm" at bounding box center [560, 322] width 72 height 23
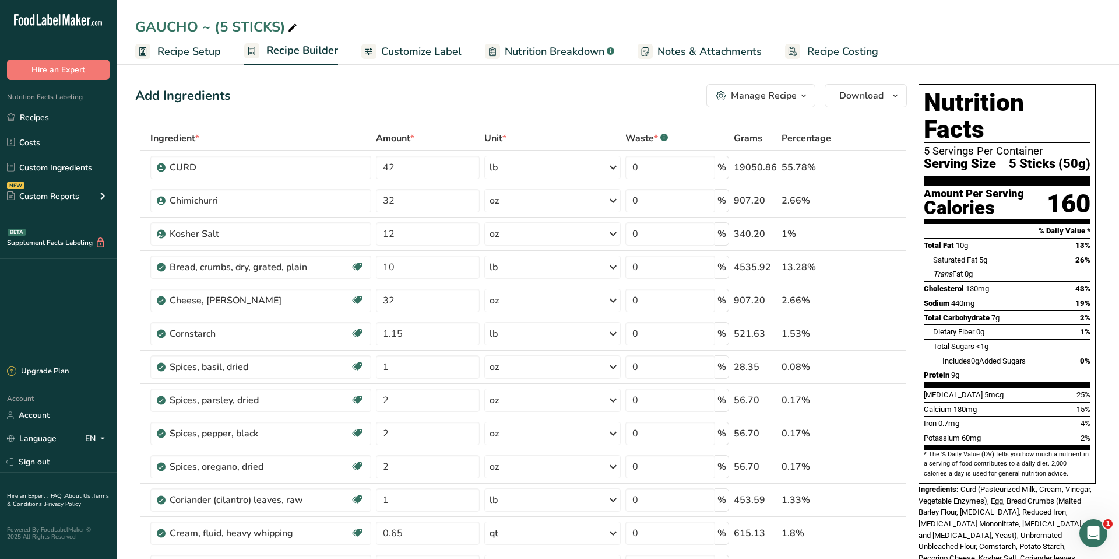
click at [526, 51] on span "Nutrition Breakdown" at bounding box center [555, 52] width 100 height 16
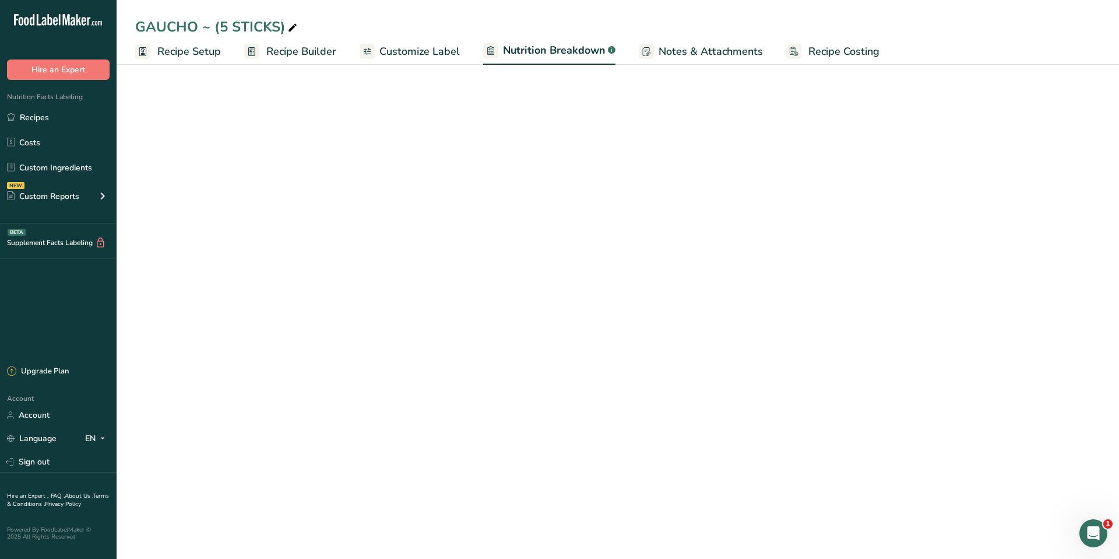
click at [424, 50] on span "Customize Label" at bounding box center [420, 52] width 80 height 16
select select "Calories"
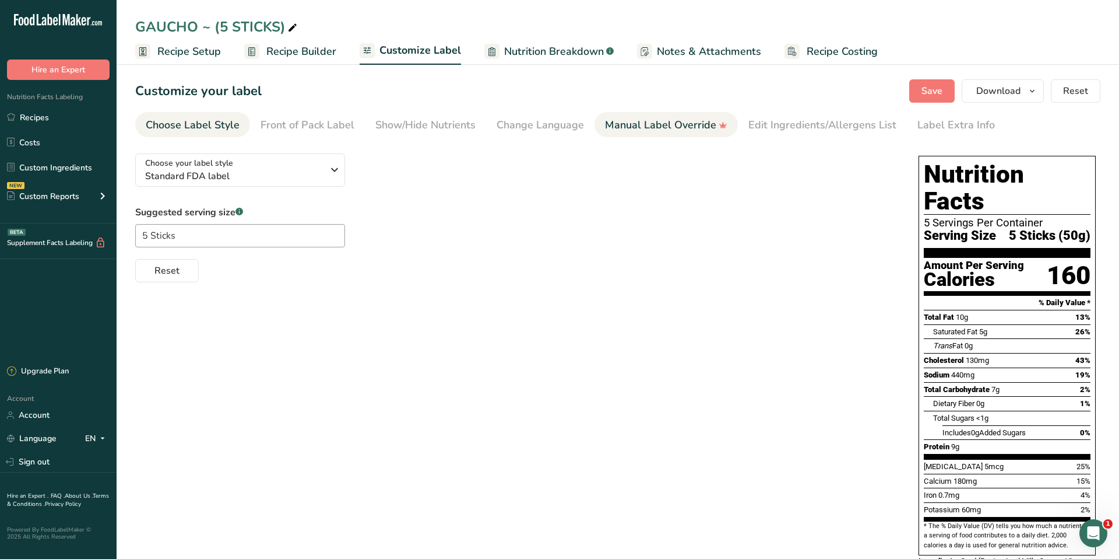
click at [637, 126] on div "Manual Label Override" at bounding box center [666, 125] width 122 height 16
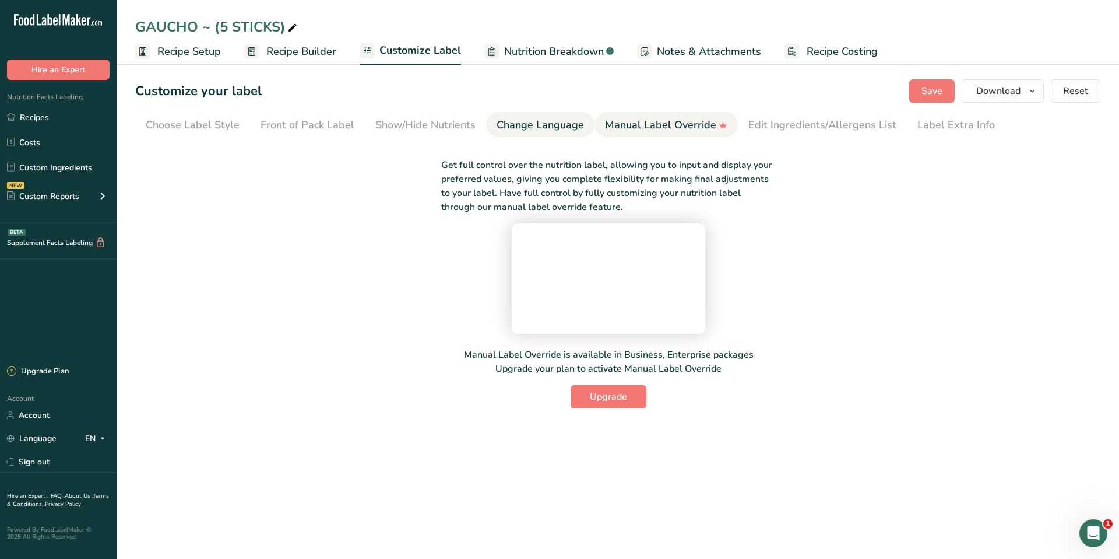
click at [568, 129] on div "Change Language" at bounding box center [540, 125] width 87 height 16
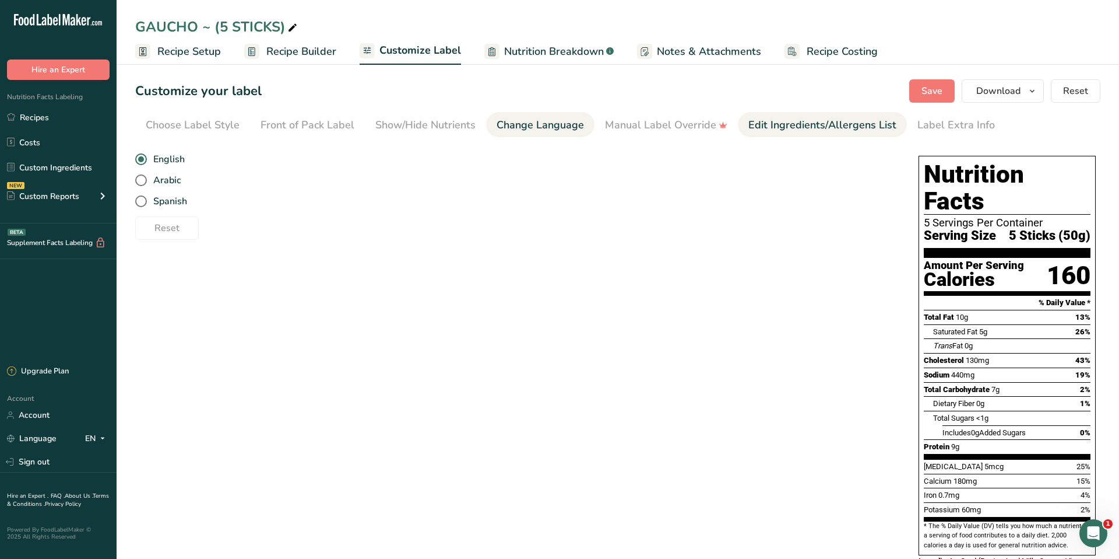
click at [815, 124] on div "Edit Ingredients/Allergens List" at bounding box center [823, 125] width 148 height 16
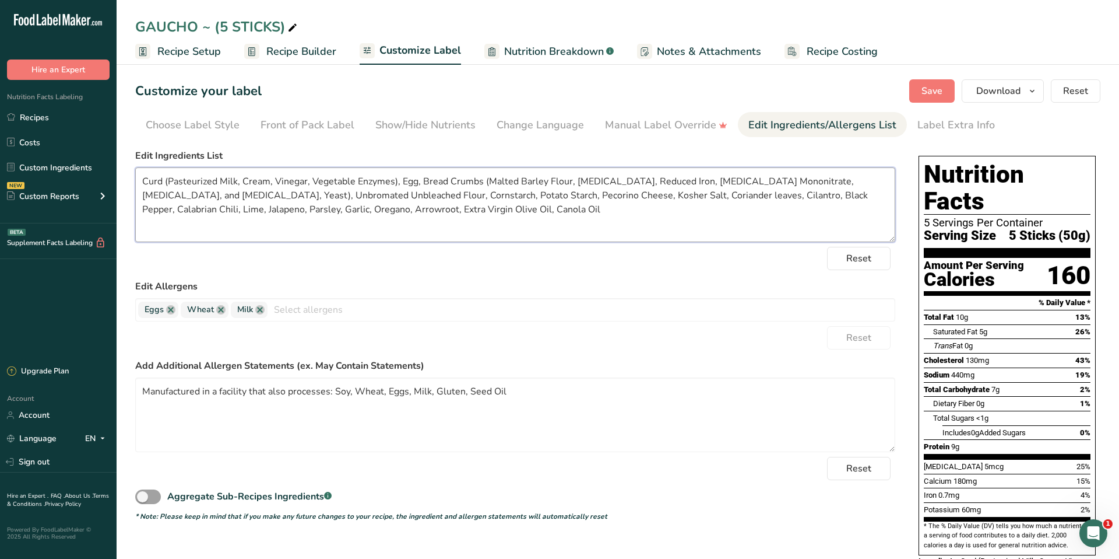
drag, startPoint x: 410, startPoint y: 206, endPoint x: 175, endPoint y: 195, distance: 234.6
click at [175, 195] on textarea "Curd (Pasteurized Milk, Cream, Vinegar, Vegetable Enzymes), Egg, Bread Crumbs (…" at bounding box center [515, 204] width 760 height 75
click at [38, 117] on link "Recipes" at bounding box center [58, 117] width 117 height 22
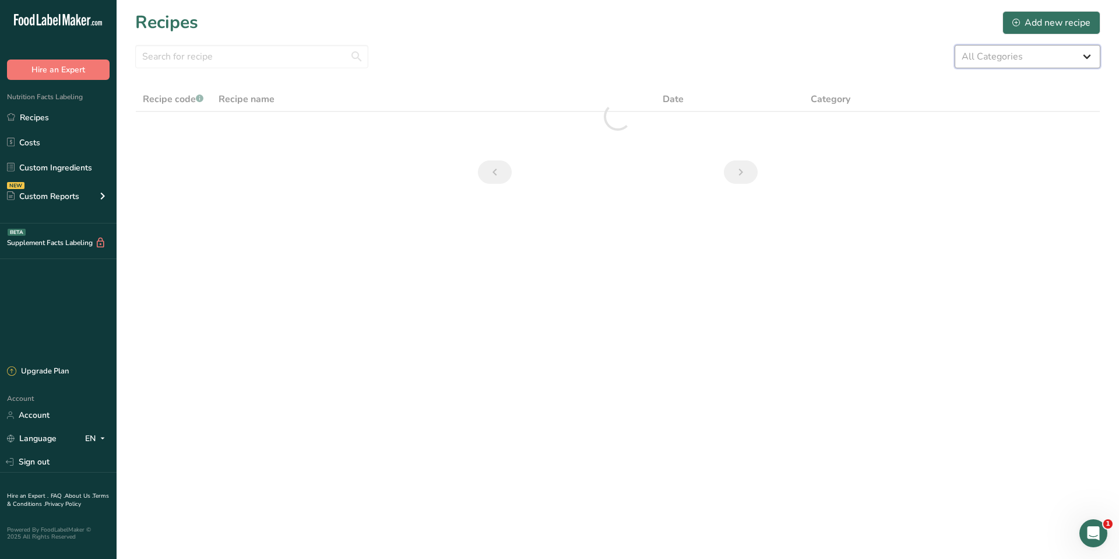
click at [1024, 61] on select "All Categories 5 STICK PACKS 50 STICK PACKS Baked Goods BALLS [GEOGRAPHIC_DATA]…" at bounding box center [1028, 56] width 146 height 23
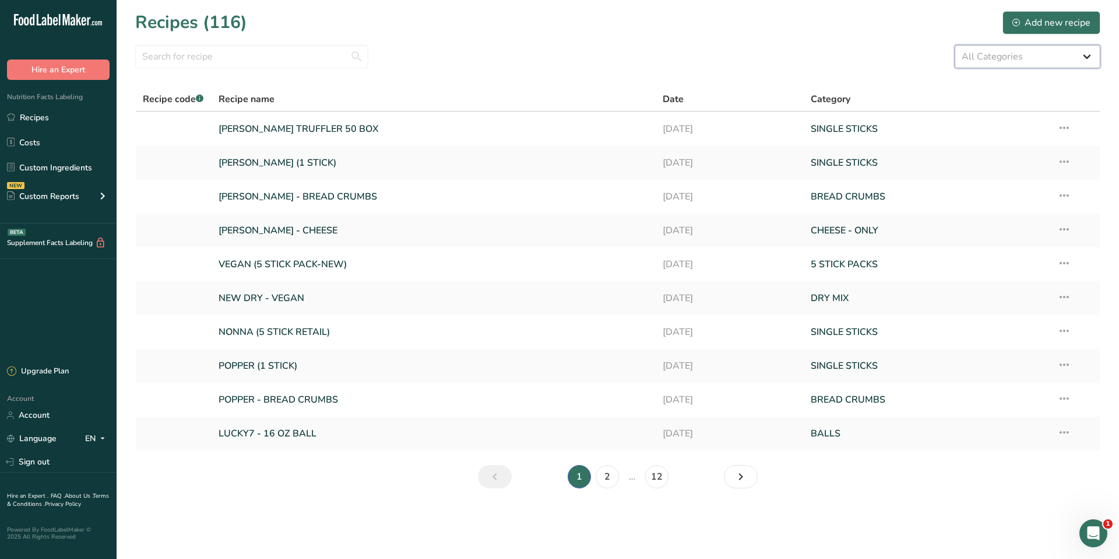
select select "1135"
click at [955, 45] on select "All Categories 5 STICK PACKS 50 STICK PACKS Baked Goods BALLS [GEOGRAPHIC_DATA]…" at bounding box center [1028, 56] width 146 height 23
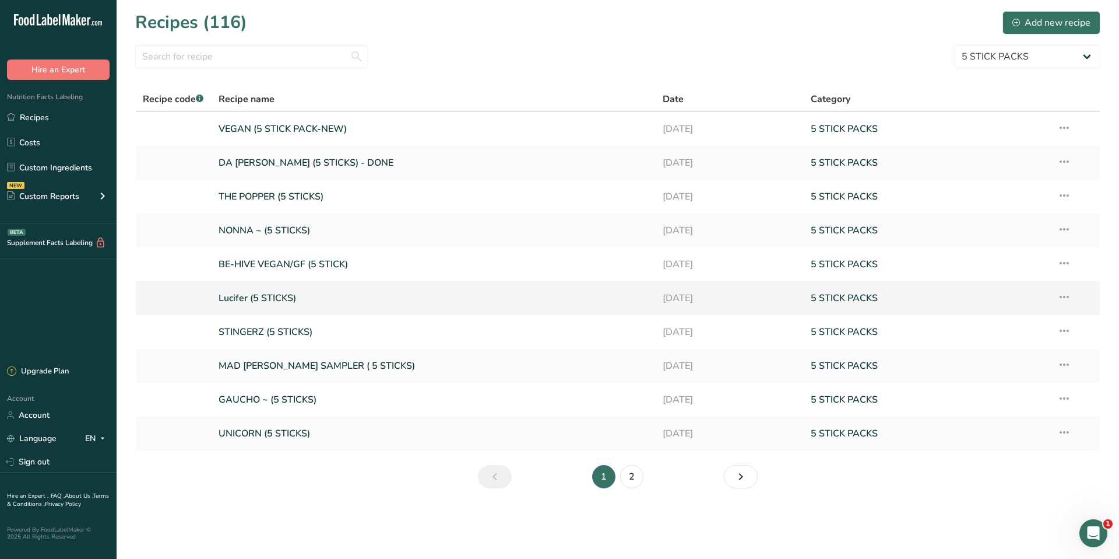
click at [318, 303] on link "Lucifer (5 STICKS)" at bounding box center [434, 298] width 430 height 24
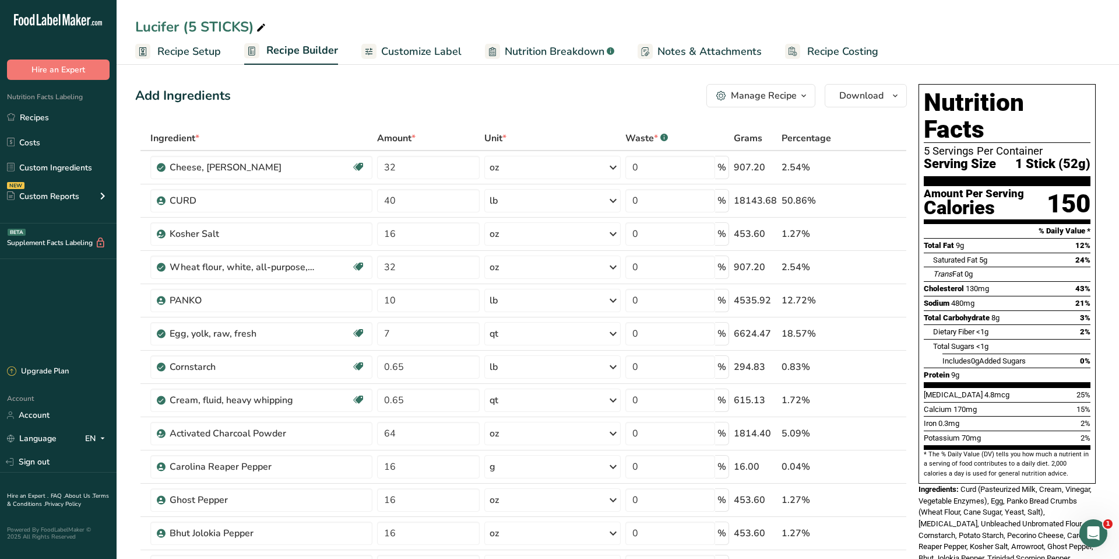
click at [688, 57] on span "Notes & Attachments" at bounding box center [710, 52] width 104 height 16
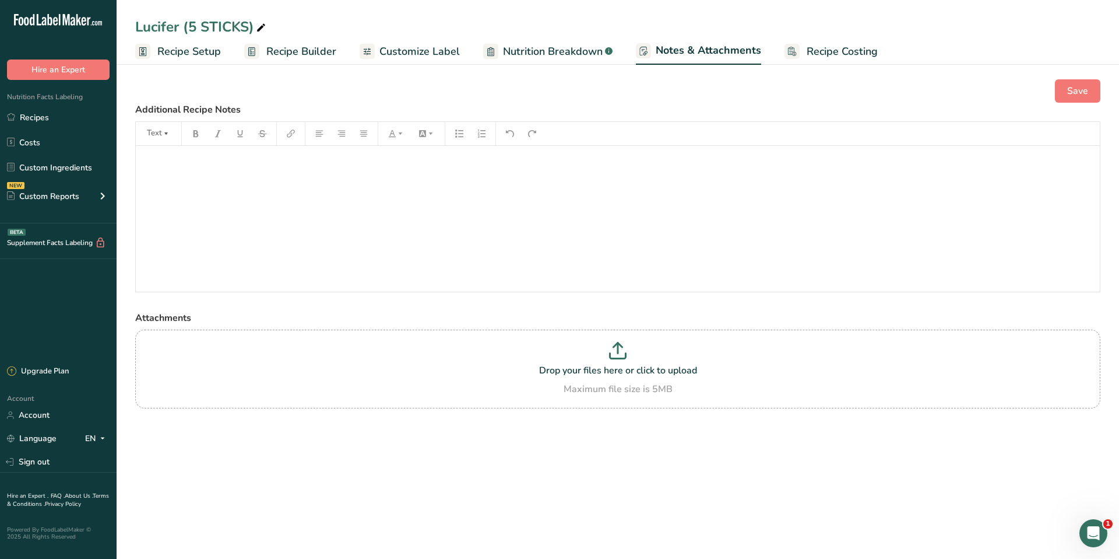
click at [611, 57] on ul "Recipe Setup Recipe Builder Customize Label Nutrition Breakdown .a-a{fill:#3473…" at bounding box center [618, 50] width 1003 height 27
click at [598, 54] on span "Nutrition Breakdown" at bounding box center [553, 52] width 100 height 16
select select "Calories"
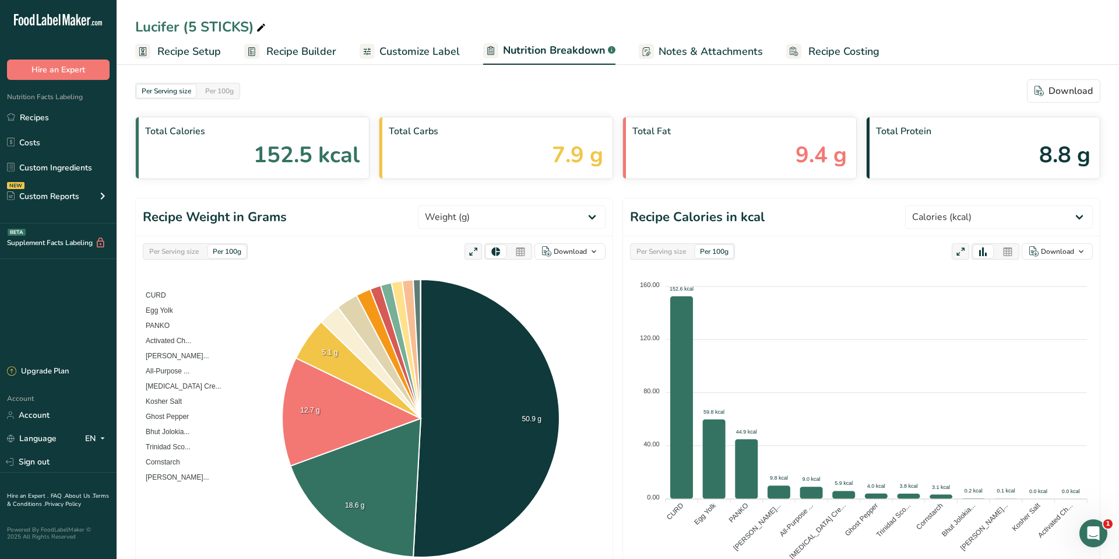
click at [403, 51] on span "Customize Label" at bounding box center [420, 52] width 80 height 16
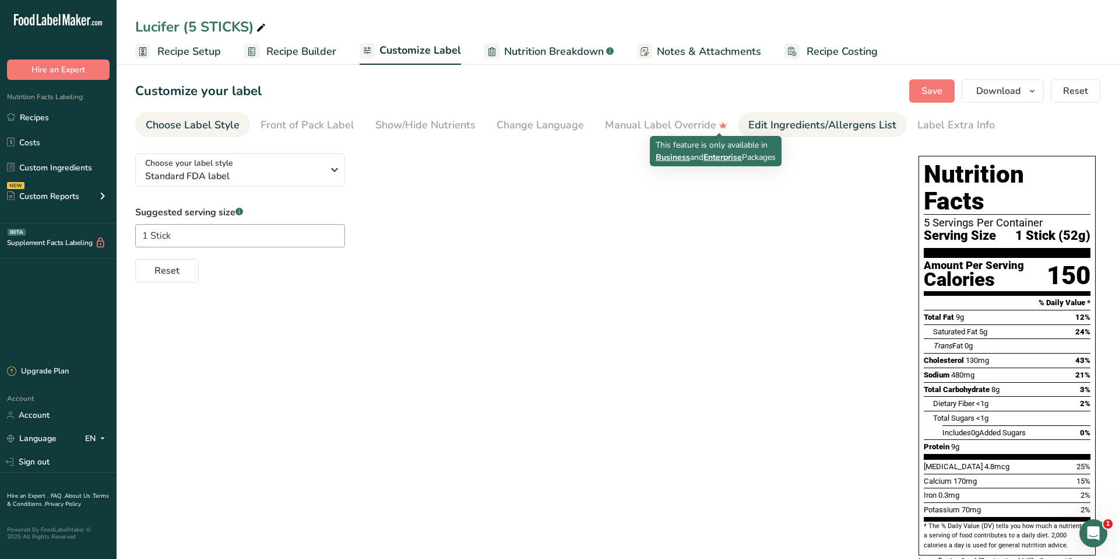
click at [761, 122] on div "Edit Ingredients/Allergens List" at bounding box center [823, 125] width 148 height 16
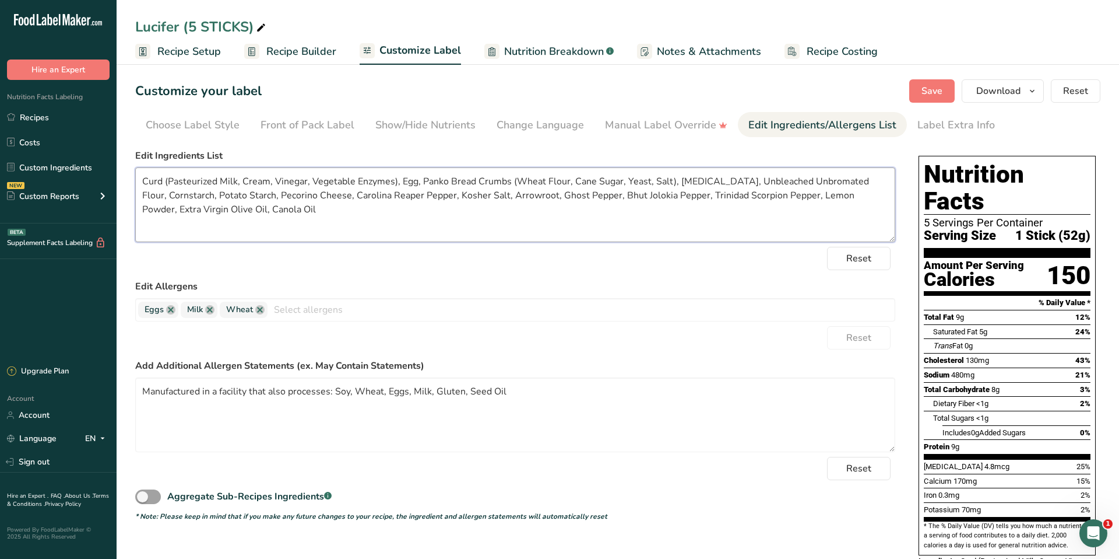
drag, startPoint x: 292, startPoint y: 209, endPoint x: 677, endPoint y: 184, distance: 385.7
click at [677, 184] on textarea "Curd (Pasteurized Milk, Cream, Vinegar, Vegetable Enzymes), Egg, Panko Bread Cr…" at bounding box center [515, 204] width 760 height 75
click at [1031, 91] on icon "button" at bounding box center [1032, 91] width 9 height 15
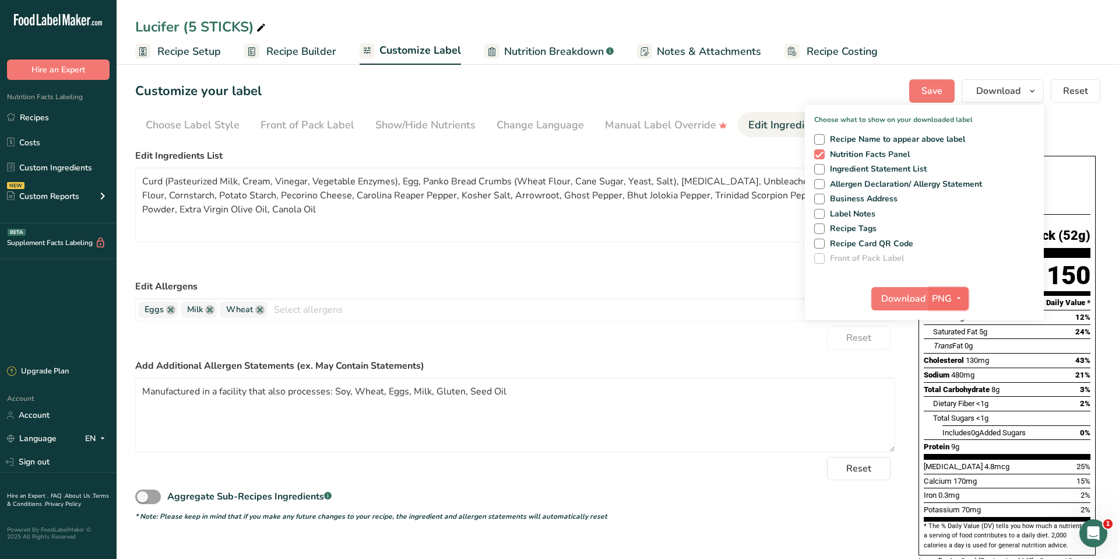
click at [933, 297] on span "PNG" at bounding box center [942, 299] width 20 height 14
click at [910, 298] on span "Download" at bounding box center [904, 299] width 44 height 14
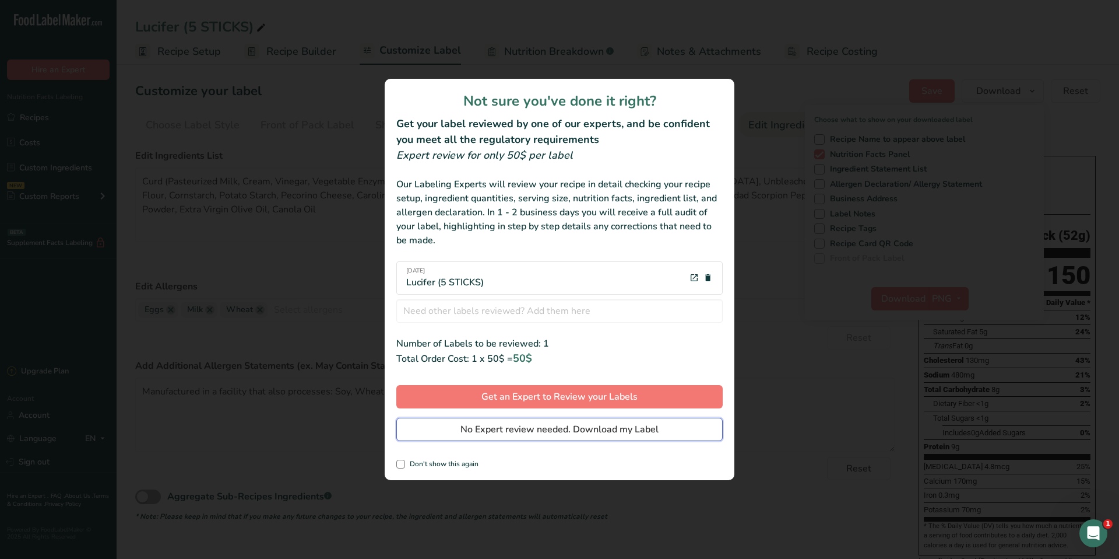
click at [550, 430] on span "No Expert review needed. Download my Label" at bounding box center [560, 429] width 198 height 14
